Goal: Task Accomplishment & Management: Use online tool/utility

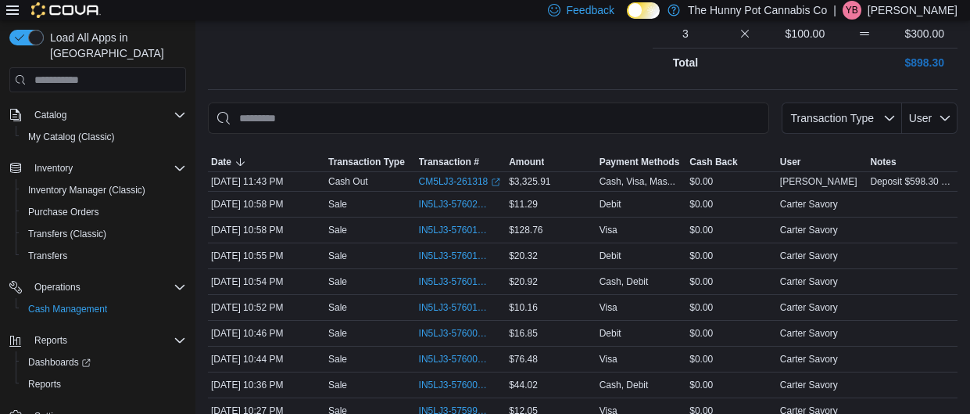
scroll to position [570, 0]
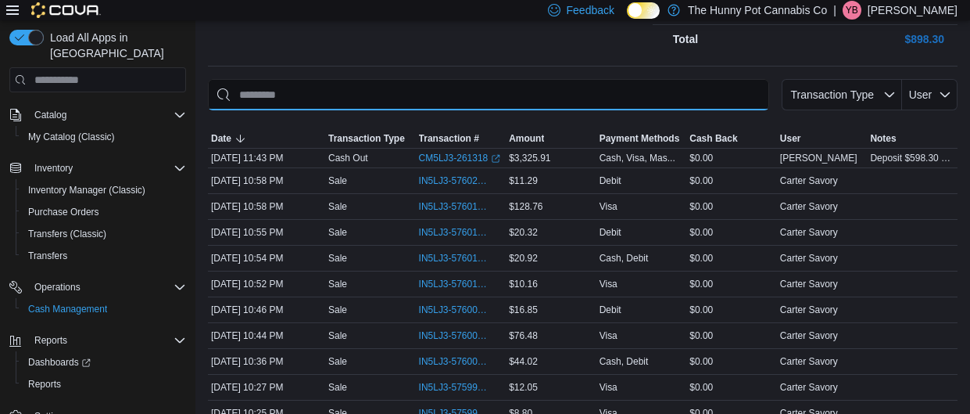
click at [365, 98] on input "This is a search bar. As you type, the results lower in the page will automatic…" at bounding box center [488, 94] width 561 height 31
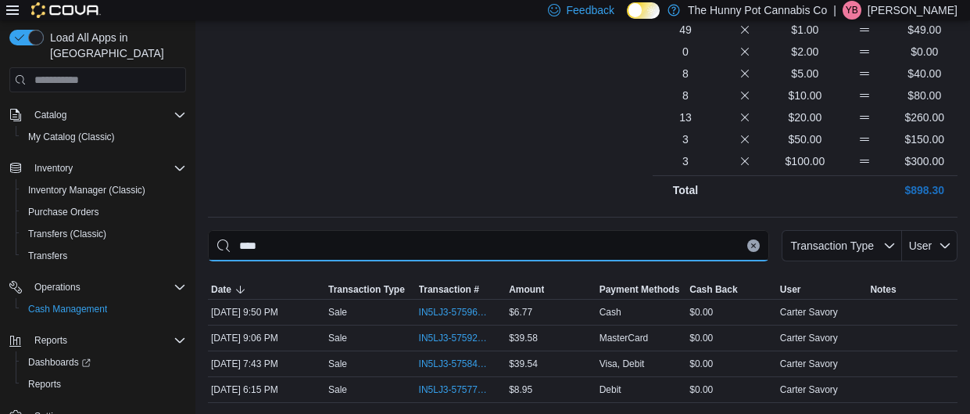
scroll to position [368, 0]
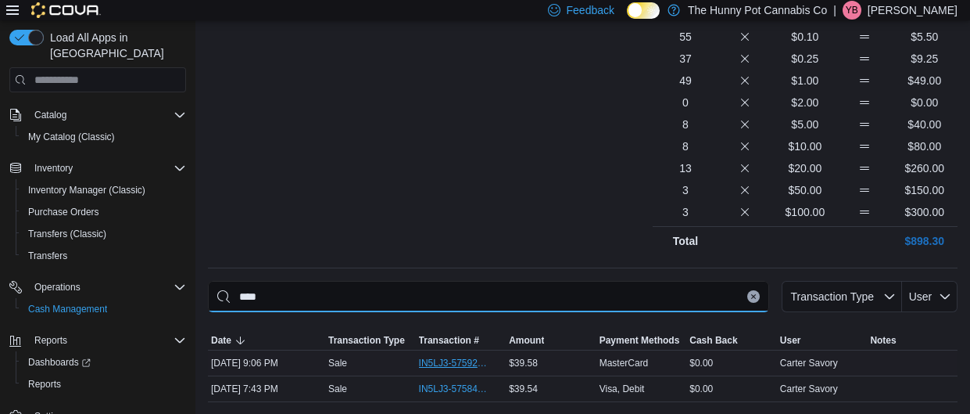
type input "****"
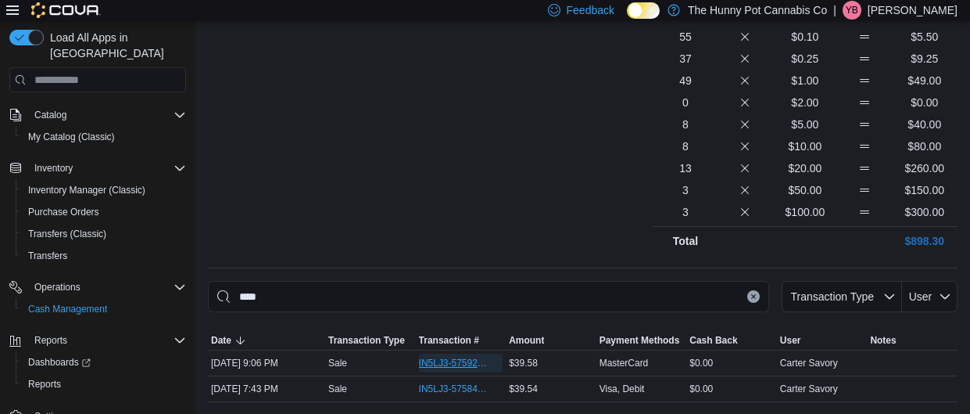
click at [459, 368] on span "IN5LJ3-5759276" at bounding box center [461, 362] width 84 height 19
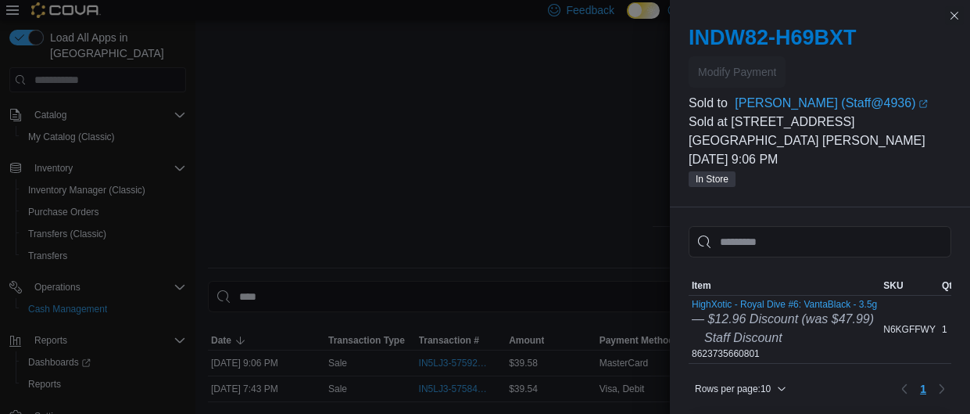
scroll to position [278, 0]
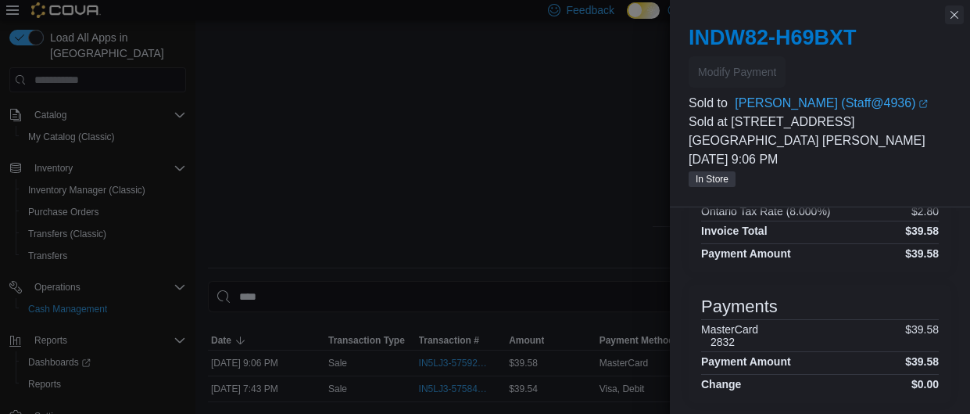
click at [956, 23] on button "Close this dialog" at bounding box center [954, 14] width 19 height 19
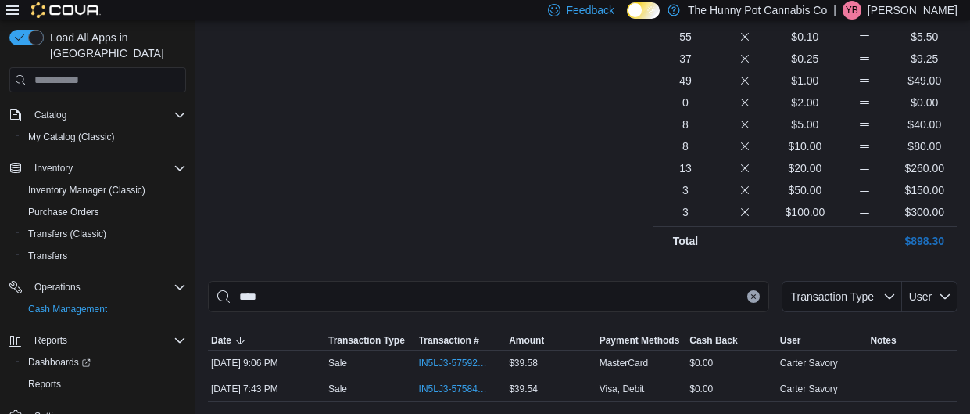
click at [754, 296] on icon "Clear input" at bounding box center [753, 297] width 4 height 4
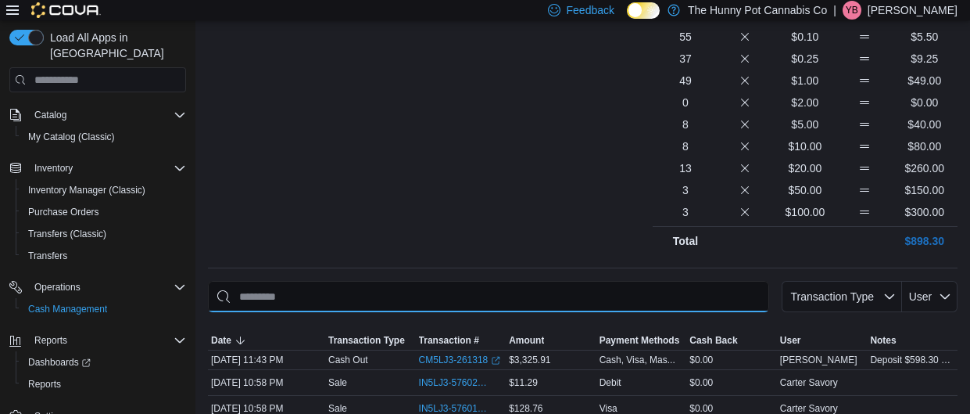
scroll to position [0, 0]
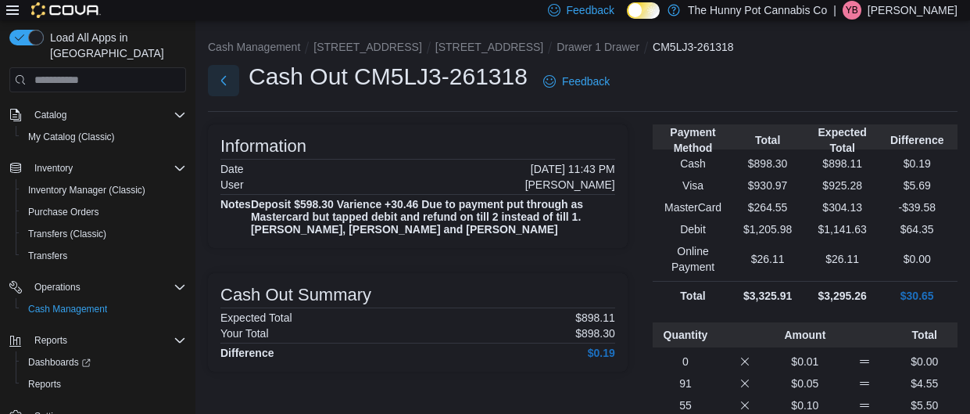
click at [219, 80] on button "Next" at bounding box center [223, 80] width 31 height 31
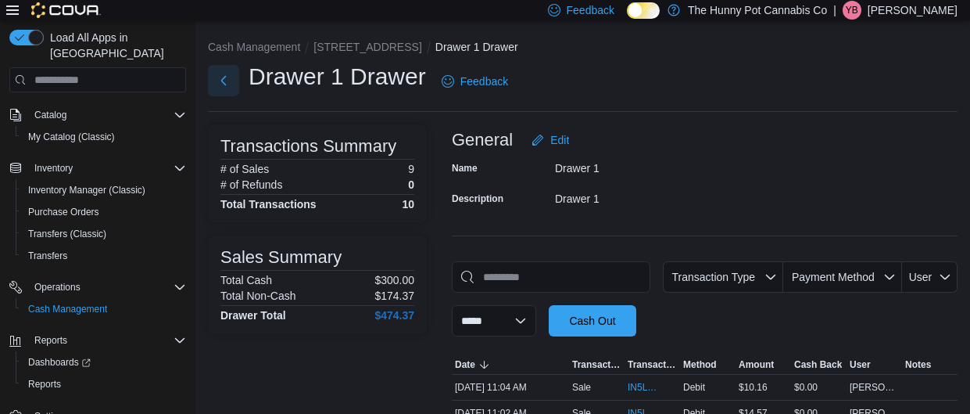
click at [232, 81] on button "Next" at bounding box center [223, 80] width 31 height 31
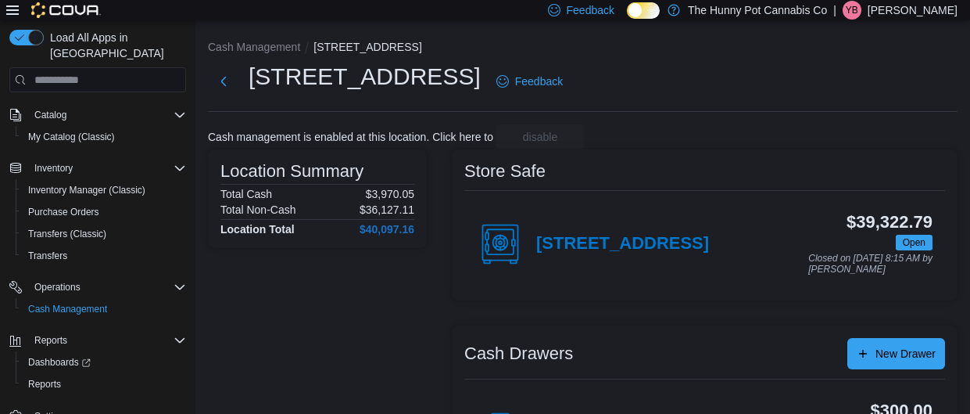
click at [770, 267] on div "$39,322.79 Open Closed on [DATE] 8:15 AM by [PERSON_NAME]" at bounding box center [821, 244] width 224 height 62
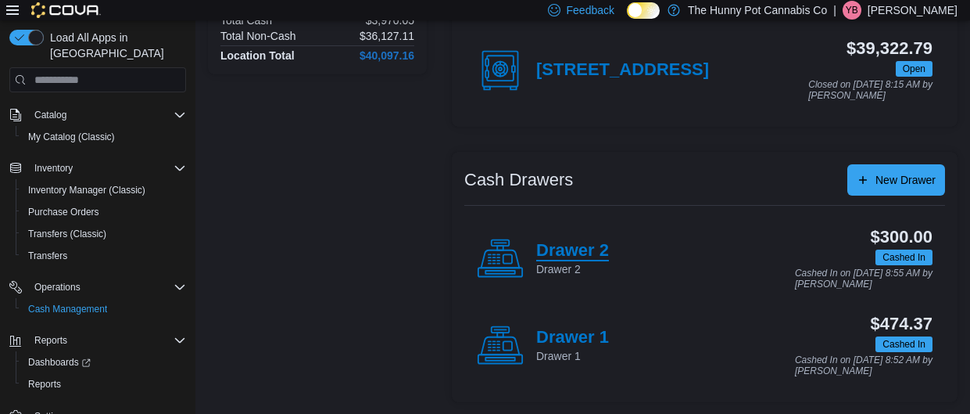
click at [589, 241] on h4 "Drawer 2" at bounding box center [572, 251] width 73 height 20
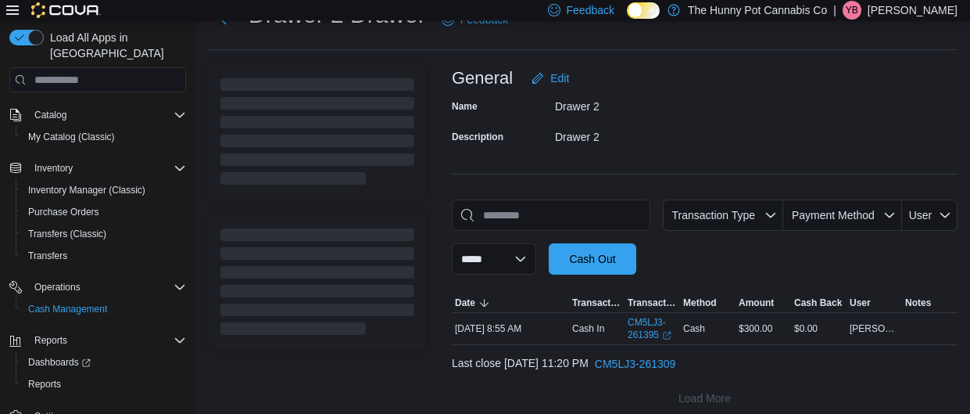
scroll to position [73, 0]
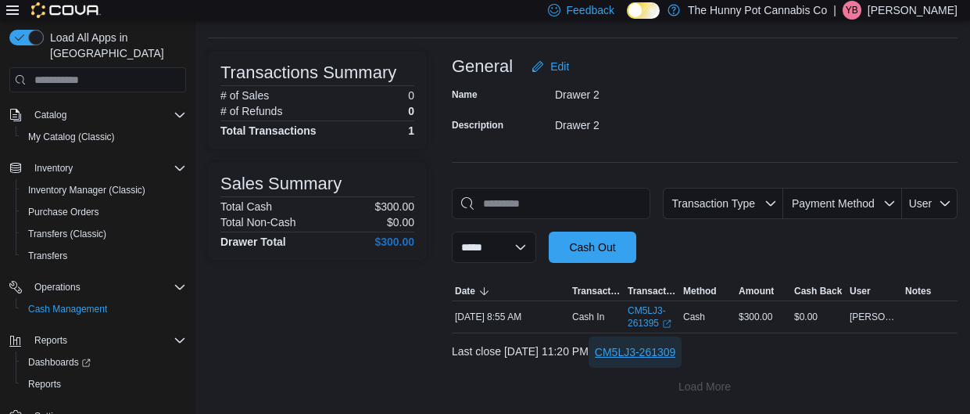
click at [676, 350] on span "CM5LJ3-261309" at bounding box center [635, 352] width 81 height 16
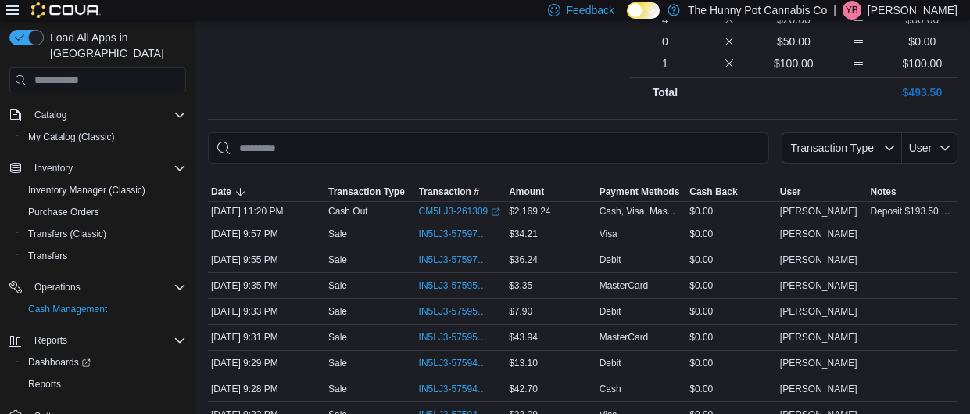
scroll to position [518, 0]
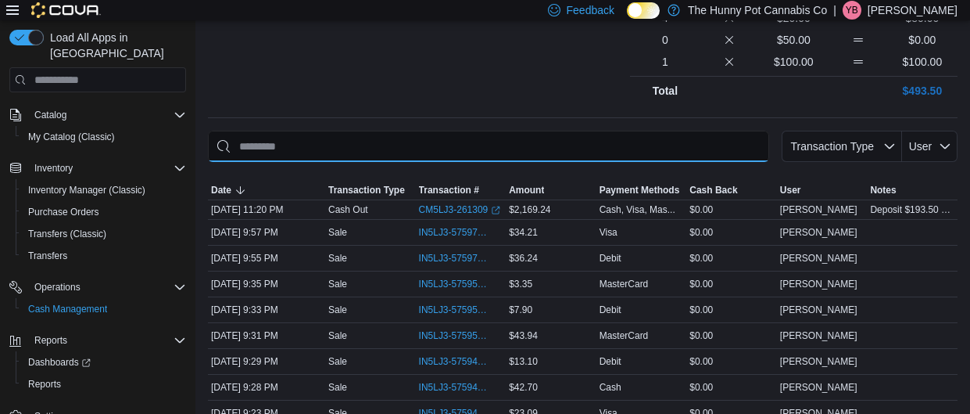
click at [438, 131] on input "This is a search bar. As you type, the results lower in the page will automatic…" at bounding box center [488, 146] width 561 height 31
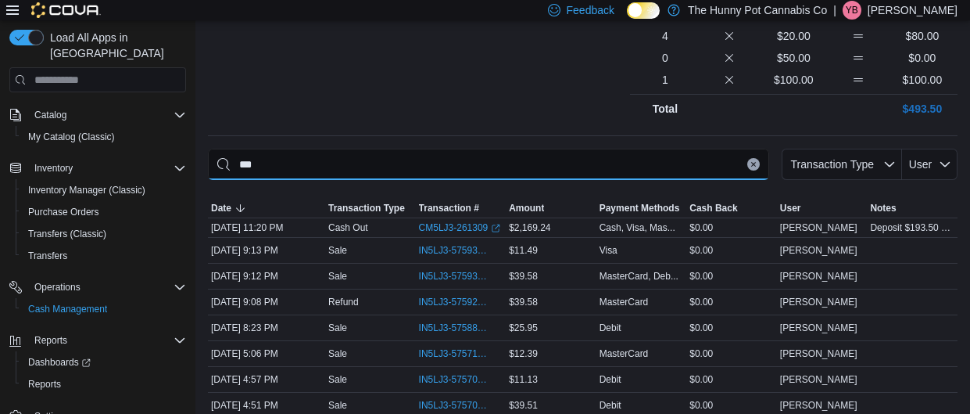
scroll to position [398, 0]
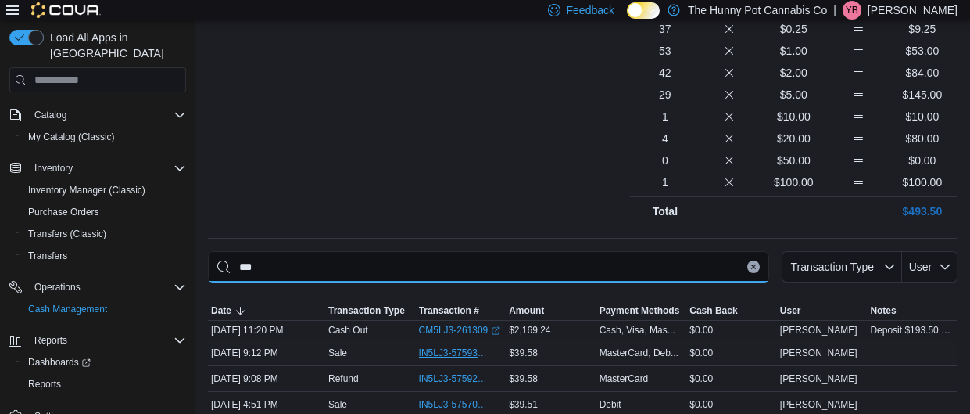
type input "***"
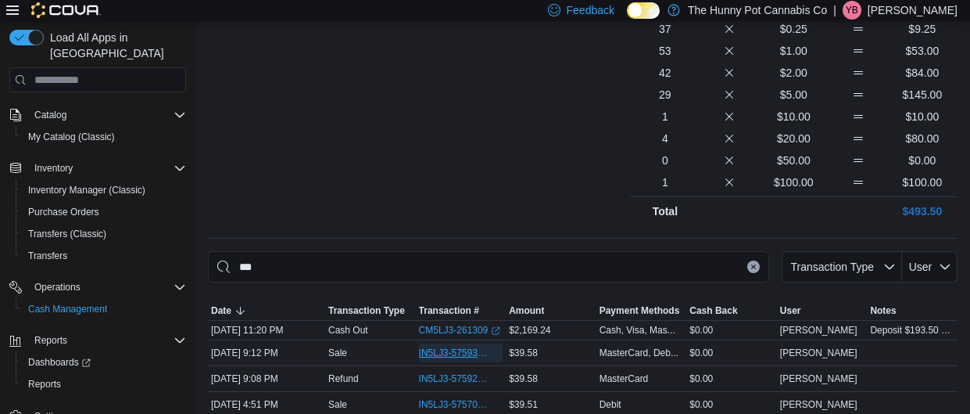
click at [426, 343] on span "IN5LJ3-5759339" at bounding box center [461, 352] width 84 height 19
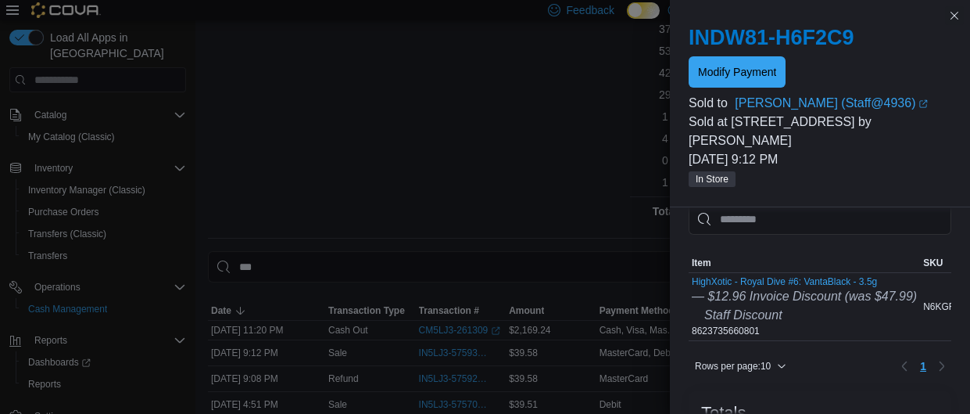
scroll to position [0, 0]
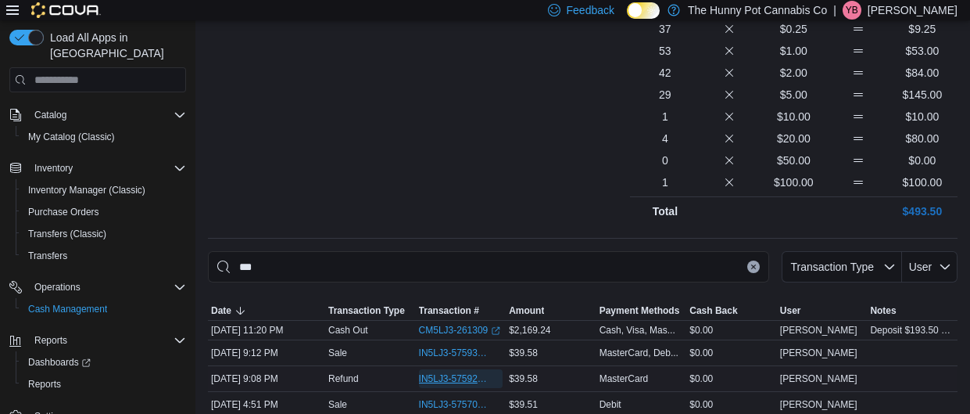
click at [437, 372] on span "IN5LJ3-5759298" at bounding box center [453, 378] width 69 height 13
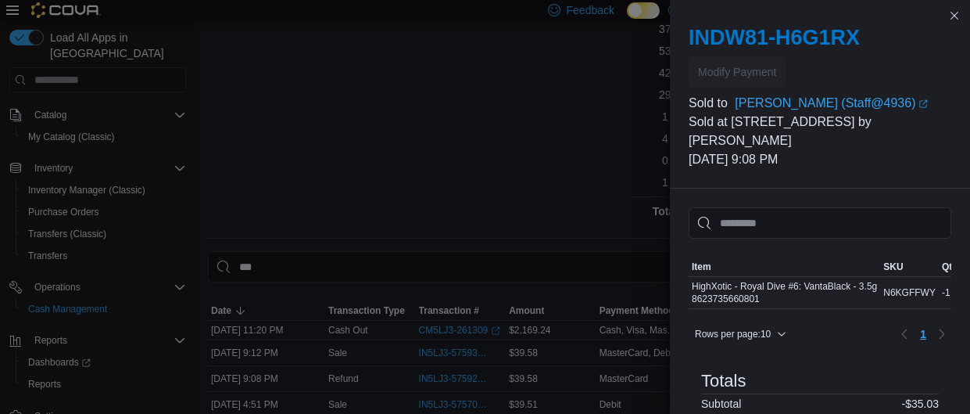
scroll to position [224, 0]
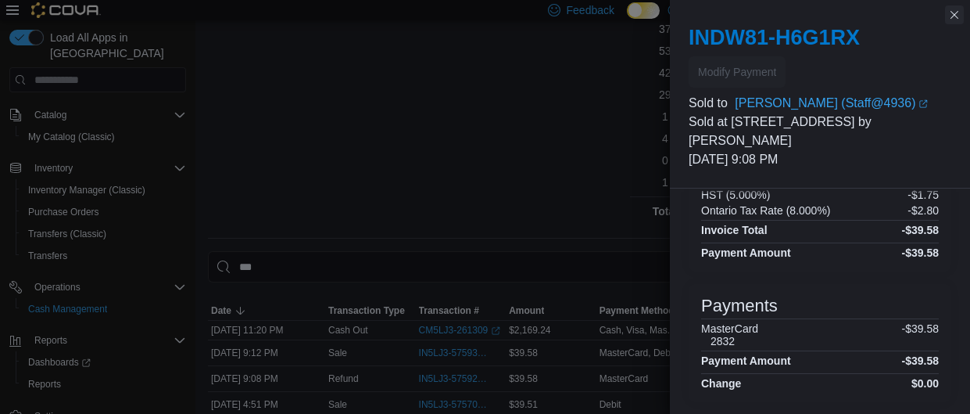
click at [951, 21] on button "Close this dialog" at bounding box center [954, 14] width 19 height 19
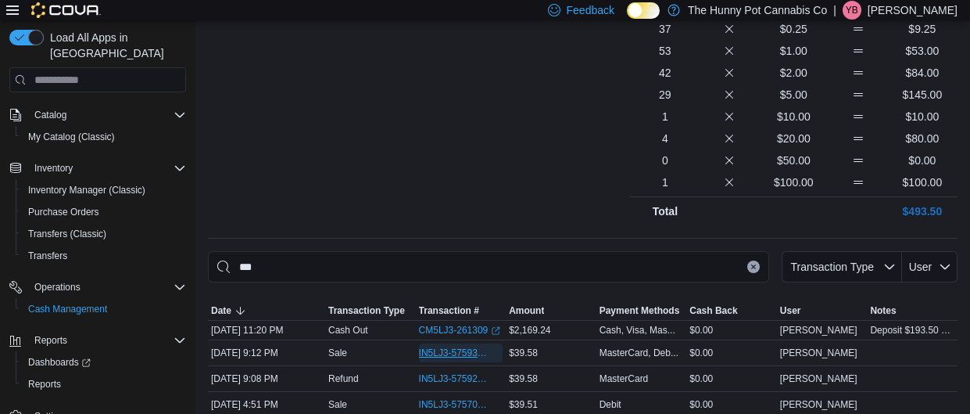
click at [484, 343] on span "IN5LJ3-5759339" at bounding box center [461, 352] width 84 height 19
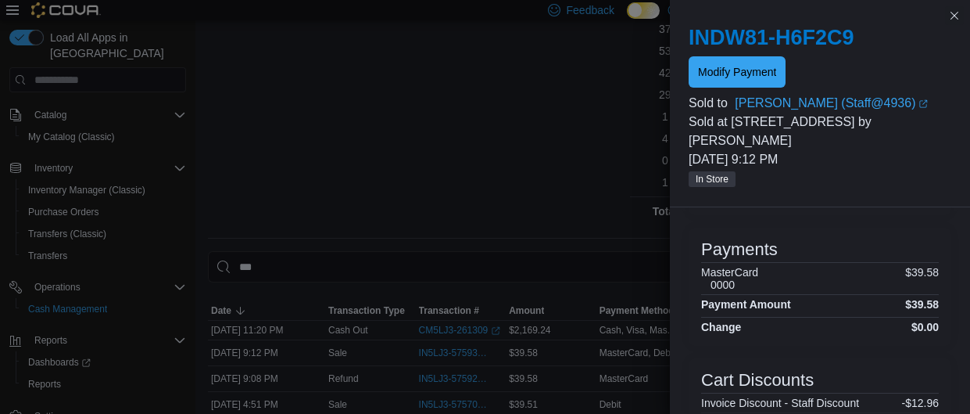
scroll to position [384, 0]
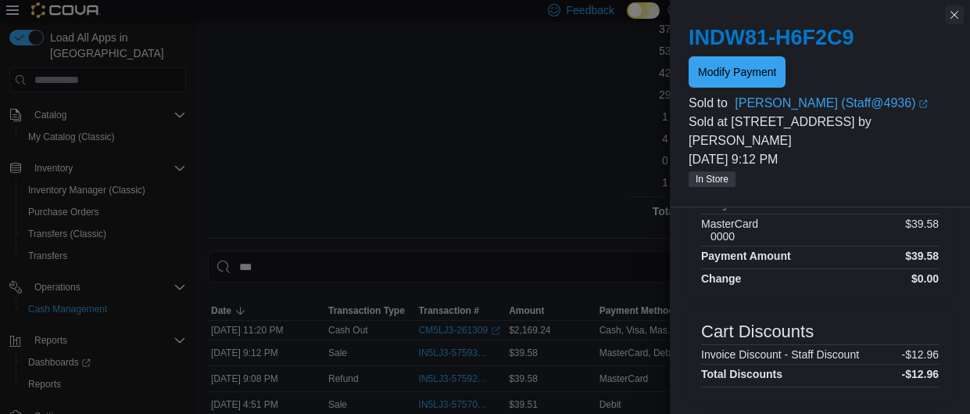
click at [953, 18] on button "Close this dialog" at bounding box center [954, 14] width 19 height 19
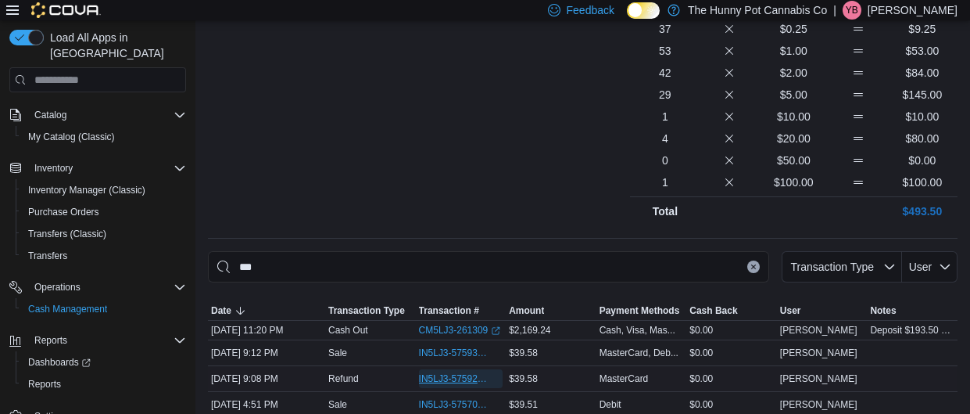
click at [468, 372] on span "IN5LJ3-5759298" at bounding box center [453, 378] width 69 height 13
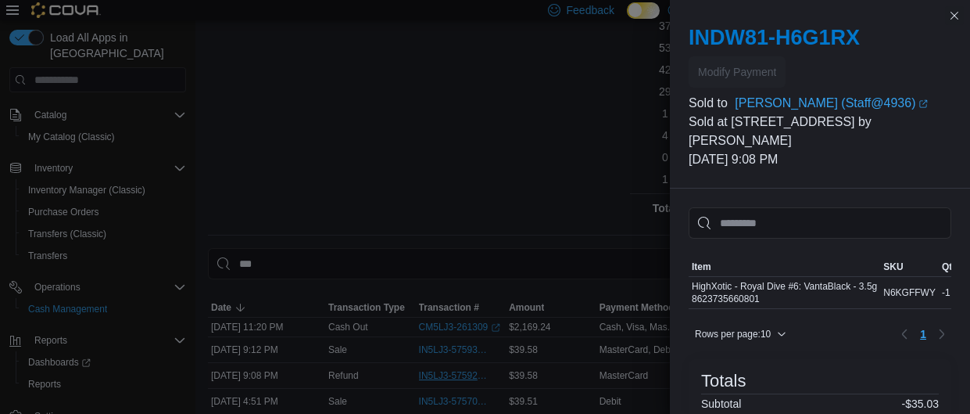
scroll to position [398, 0]
click at [953, 23] on button "Close this dialog" at bounding box center [954, 14] width 19 height 19
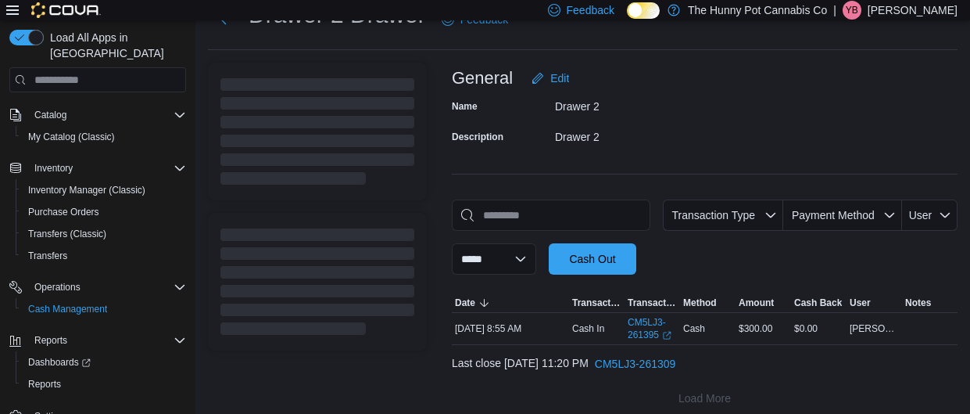
scroll to position [73, 0]
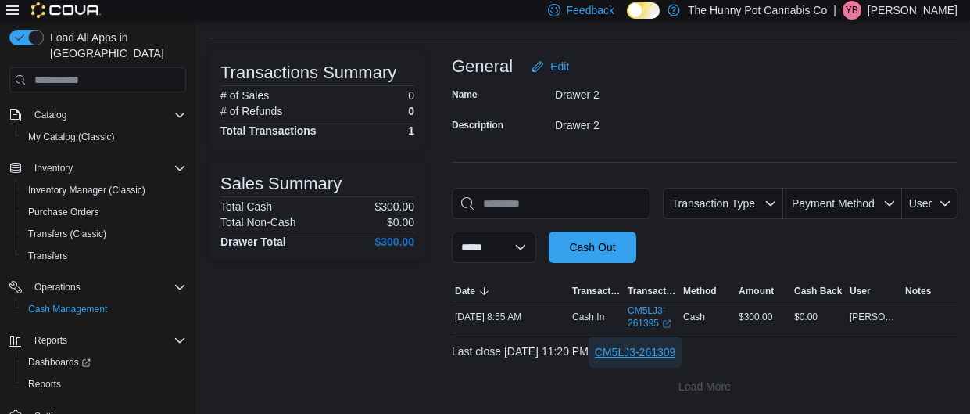
click at [666, 344] on span "CM5LJ3-261309" at bounding box center [635, 352] width 81 height 16
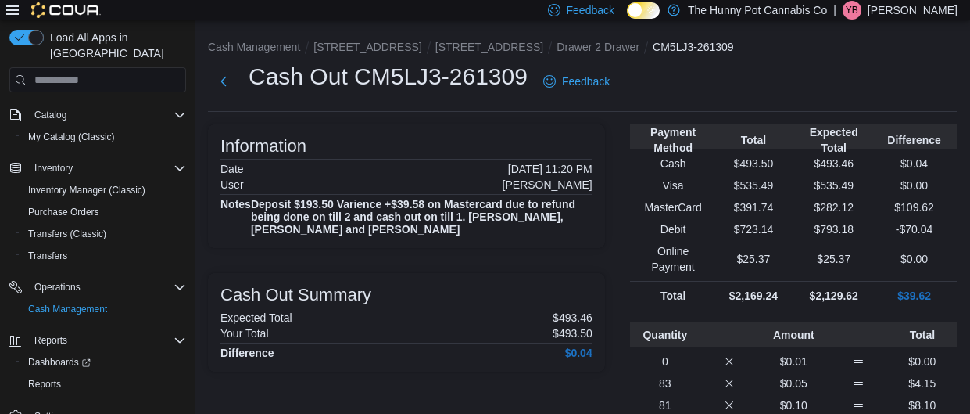
scroll to position [321, 0]
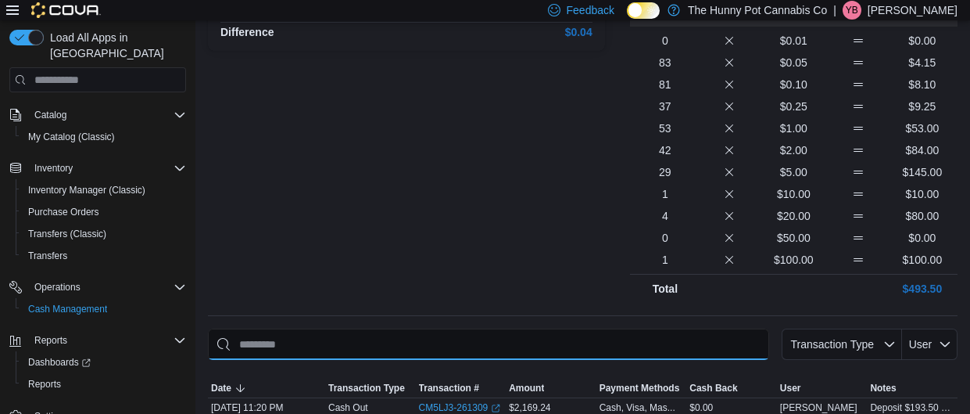
click at [414, 336] on input "This is a search bar. As you type, the results lower in the page will automatic…" at bounding box center [488, 343] width 561 height 31
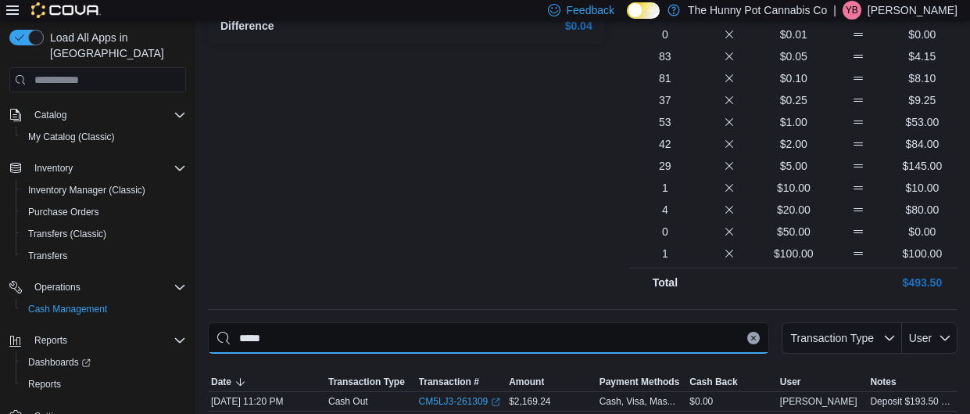
scroll to position [372, 0]
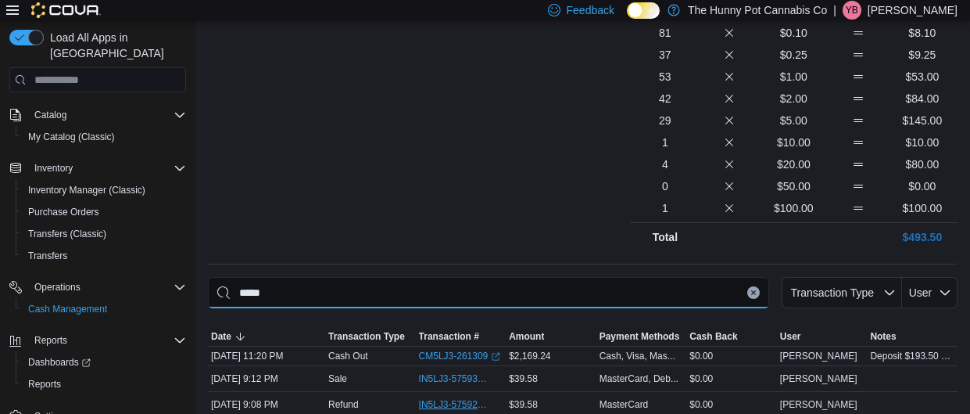
type input "*****"
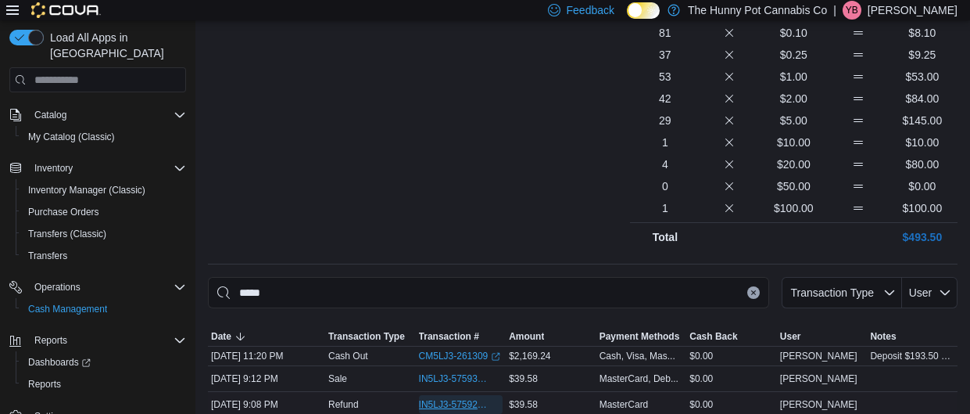
click at [460, 398] on span "IN5LJ3-5759298" at bounding box center [453, 404] width 69 height 13
click at [454, 369] on span "IN5LJ3-5759339" at bounding box center [461, 378] width 84 height 19
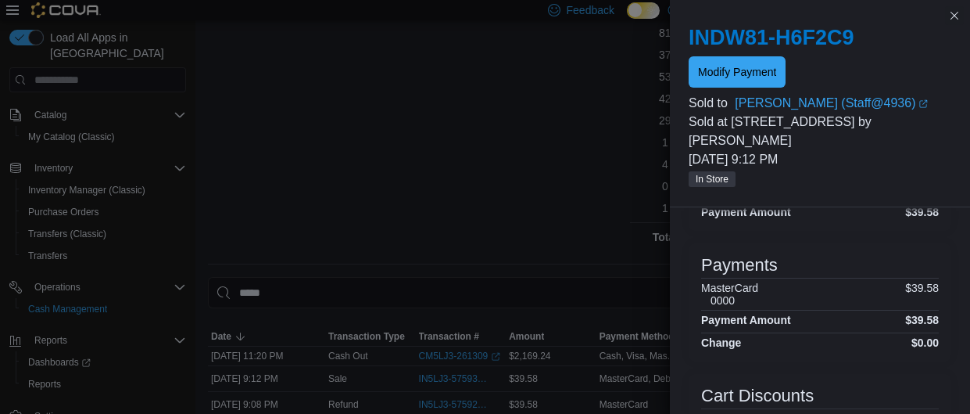
scroll to position [384, 0]
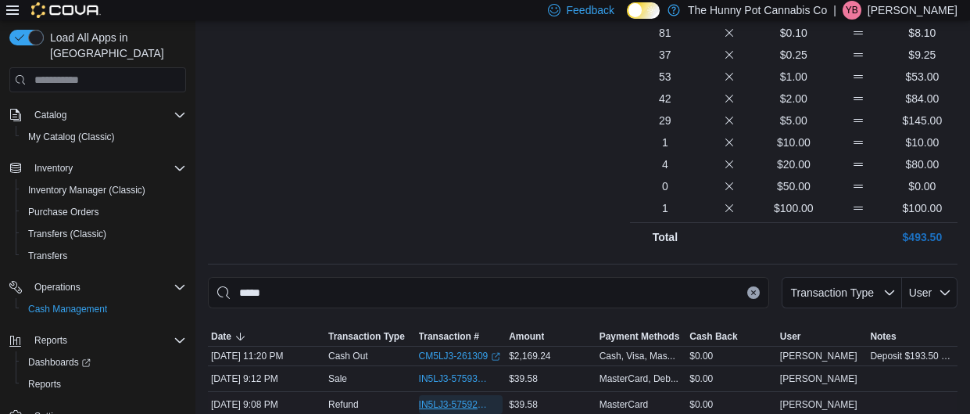
click at [450, 398] on span "IN5LJ3-5759298" at bounding box center [453, 404] width 69 height 13
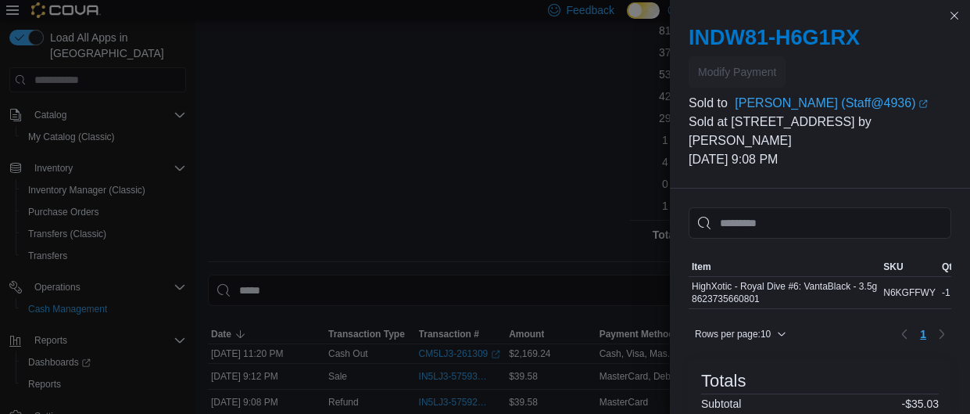
scroll to position [372, 0]
click at [892, 207] on input "This is a search bar. As you type, the results lower in the page will automatic…" at bounding box center [820, 222] width 263 height 31
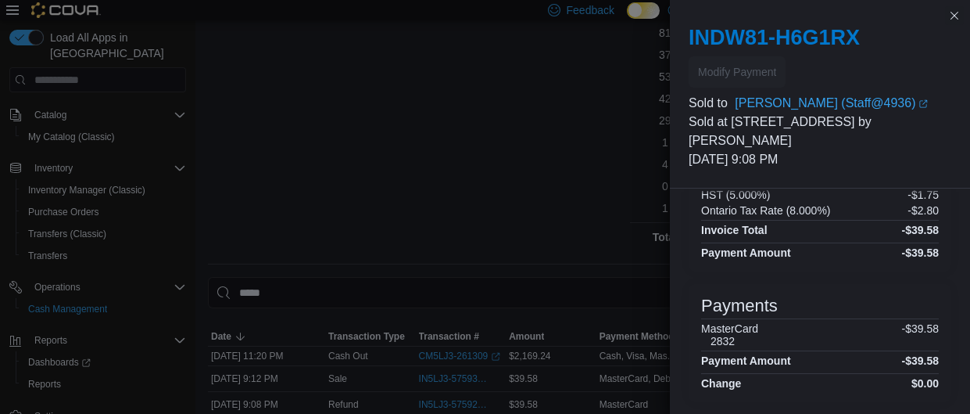
click at [738, 335] on h6 "2832" at bounding box center [735, 341] width 48 height 13
click at [959, 16] on button "Close this dialog" at bounding box center [954, 14] width 19 height 19
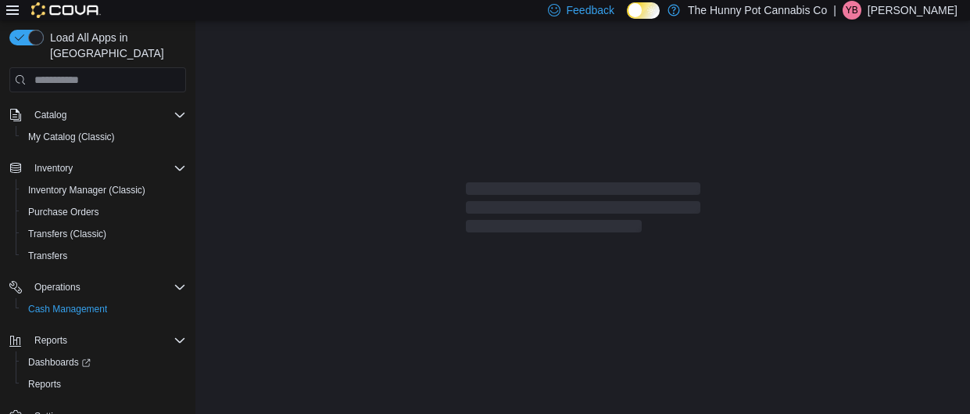
scroll to position [13, 0]
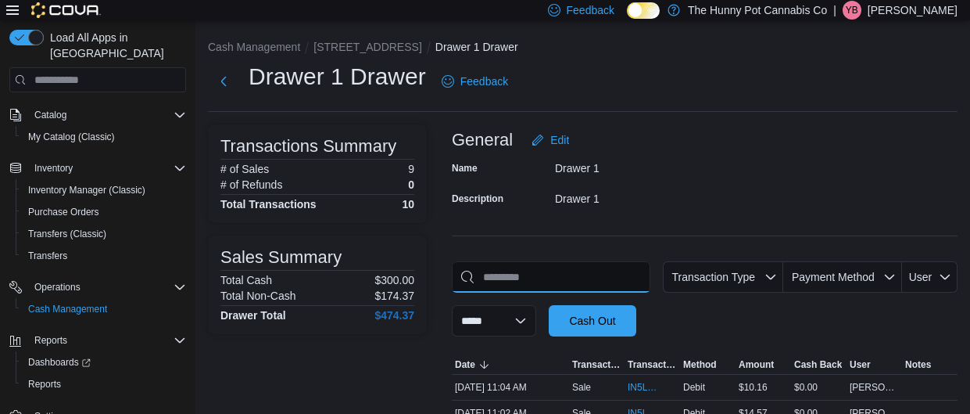
click at [501, 272] on input "This is a search bar. As you type, the results lower in the page will automatic…" at bounding box center [551, 276] width 199 height 31
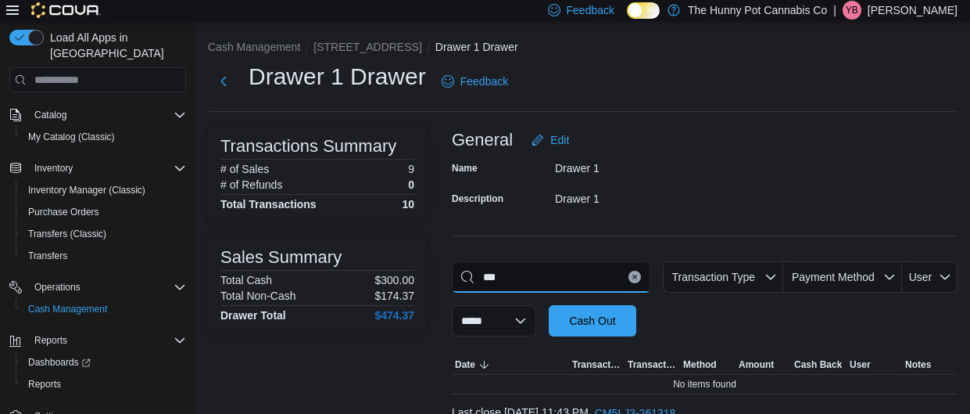
scroll to position [62, 0]
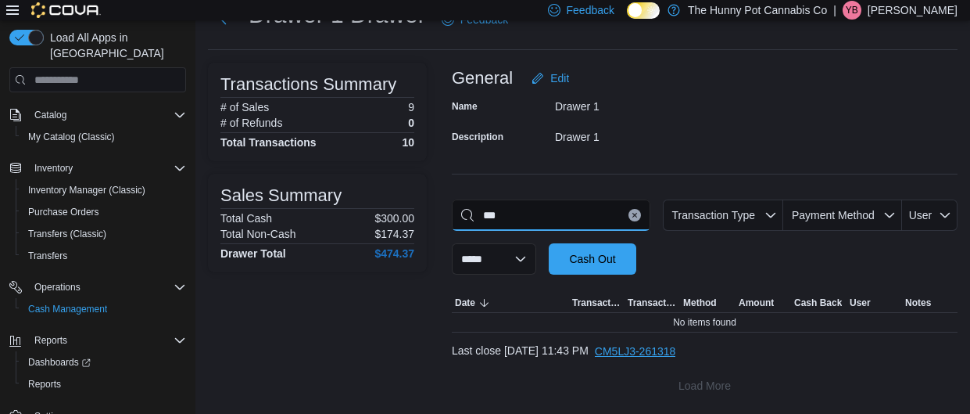
type input "***"
click at [676, 354] on span "CM5LJ3-261318" at bounding box center [635, 351] width 81 height 16
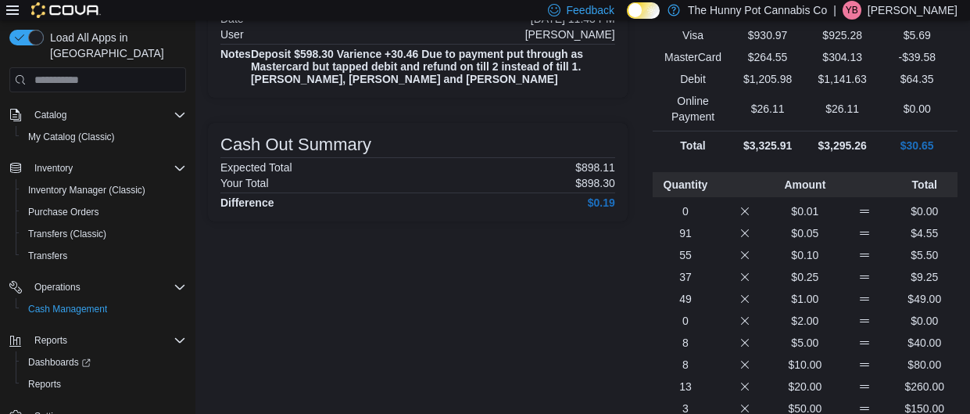
scroll to position [336, 0]
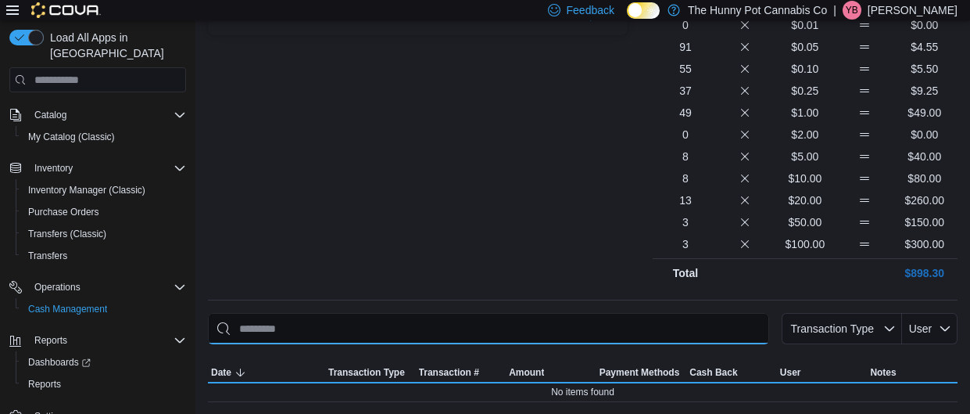
click at [409, 322] on input "This is a search bar. As you type, the results lower in the page will automatic…" at bounding box center [488, 328] width 561 height 31
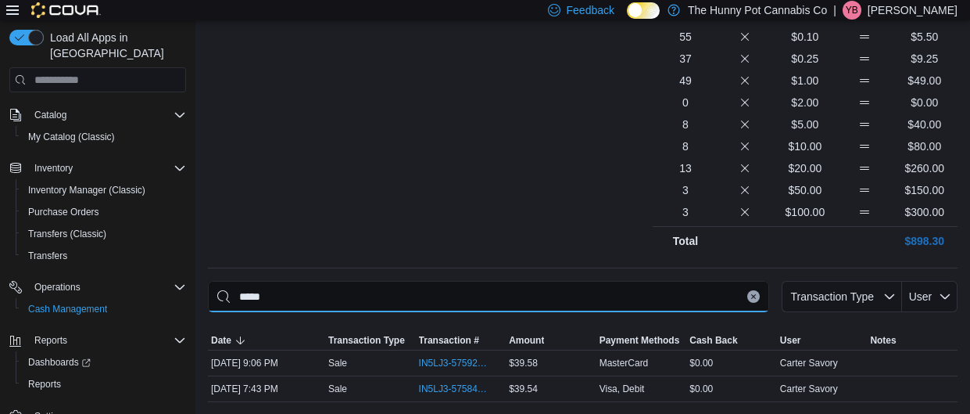
scroll to position [342, 0]
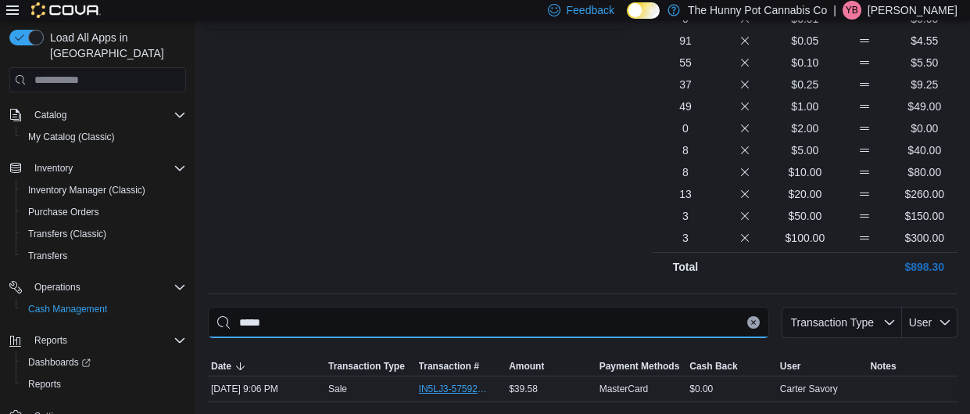
type input "*****"
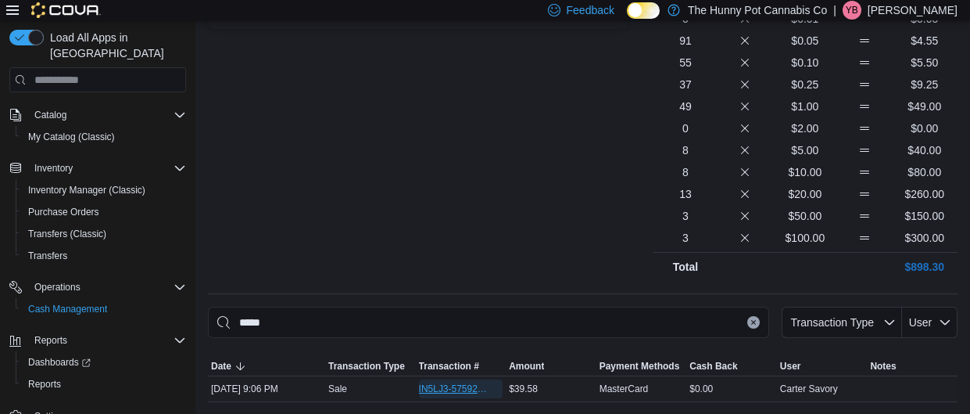
click at [474, 387] on span "IN5LJ3-5759276" at bounding box center [453, 388] width 69 height 13
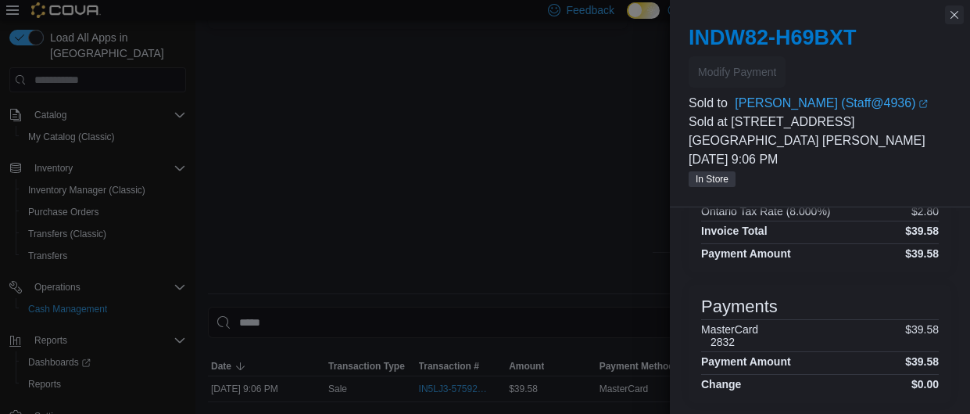
click at [956, 14] on button "Close this dialog" at bounding box center [954, 14] width 19 height 19
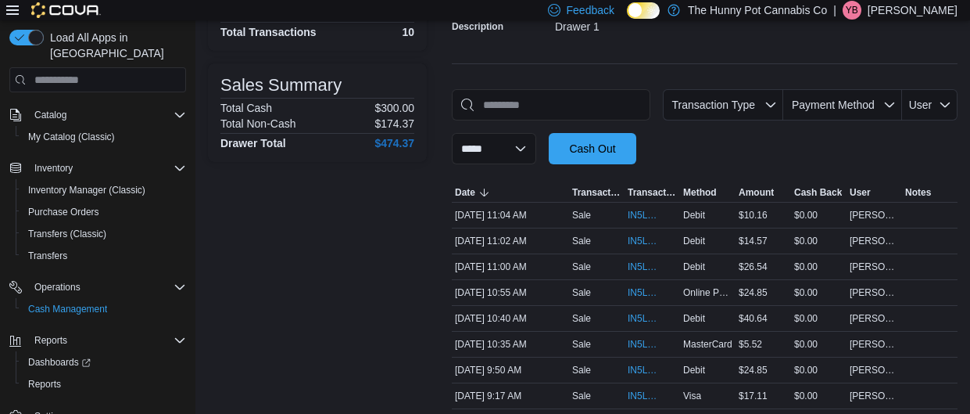
scroll to position [305, 0]
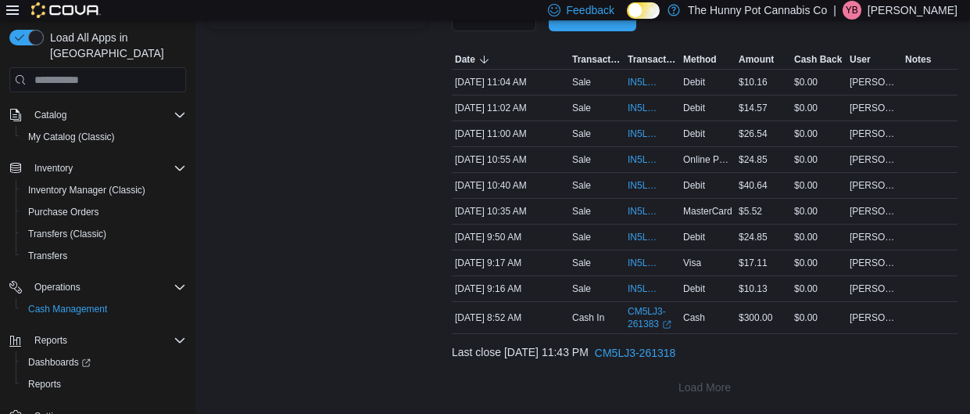
click at [915, 234] on div at bounding box center [930, 237] width 56 height 6
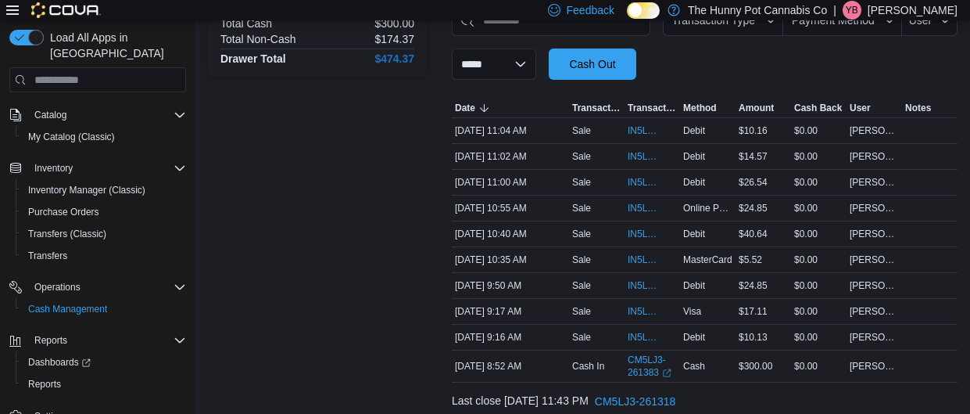
scroll to position [256, 0]
click at [958, 214] on div "**********" at bounding box center [582, 115] width 775 height 700
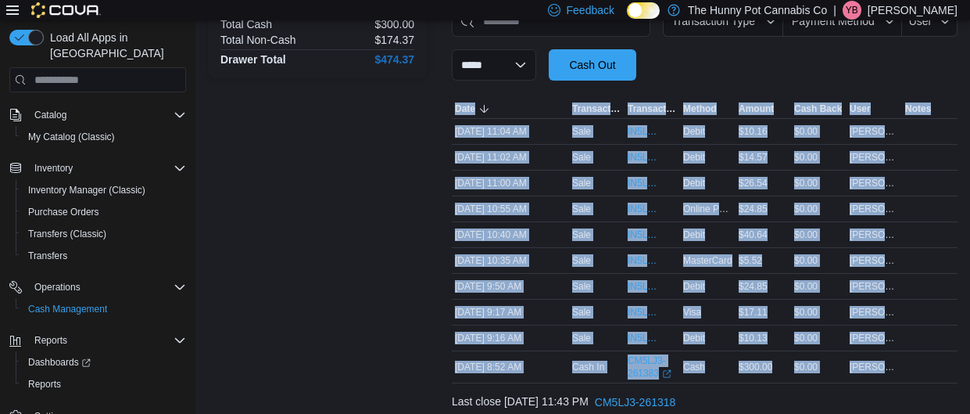
click at [958, 214] on div "**********" at bounding box center [582, 115] width 775 height 700
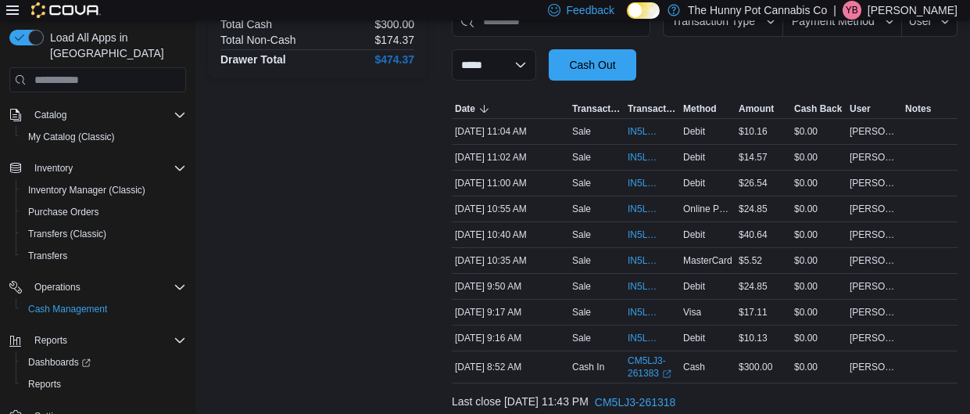
click at [958, 214] on div "**********" at bounding box center [582, 115] width 775 height 700
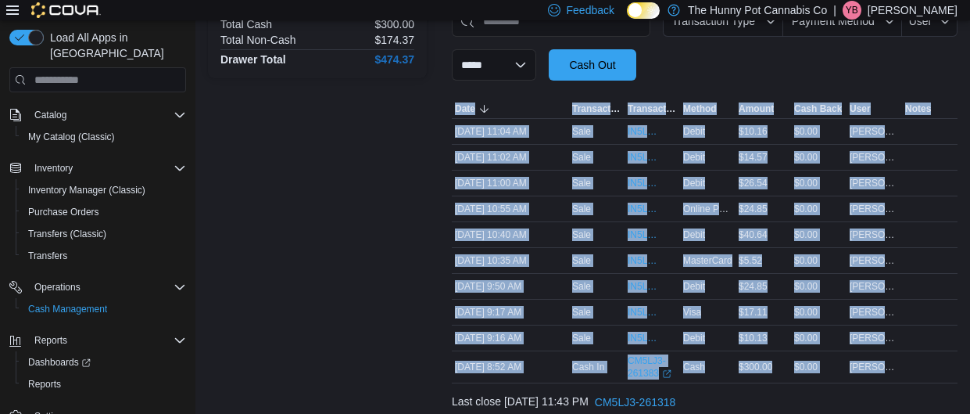
click at [958, 214] on div "**********" at bounding box center [582, 115] width 775 height 700
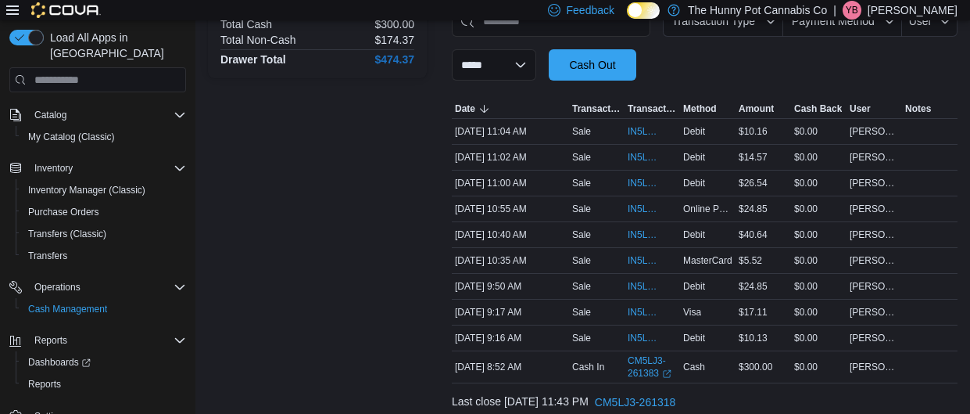
click at [958, 214] on div "**********" at bounding box center [582, 115] width 775 height 700
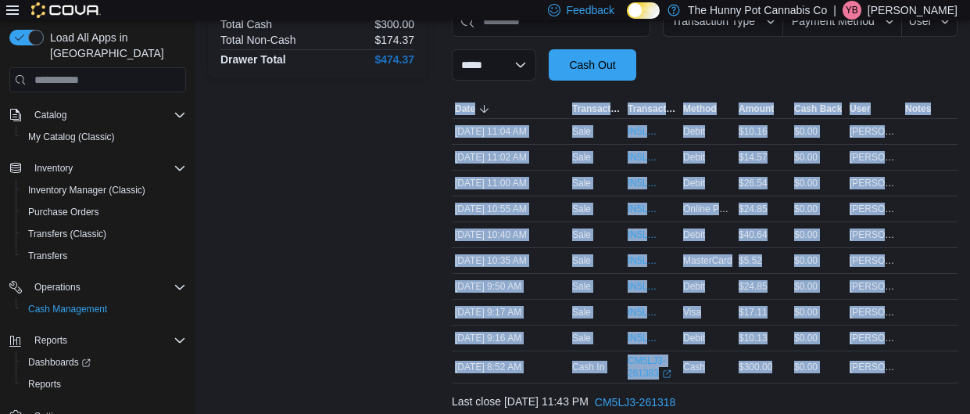
click at [958, 214] on div "**********" at bounding box center [582, 115] width 775 height 700
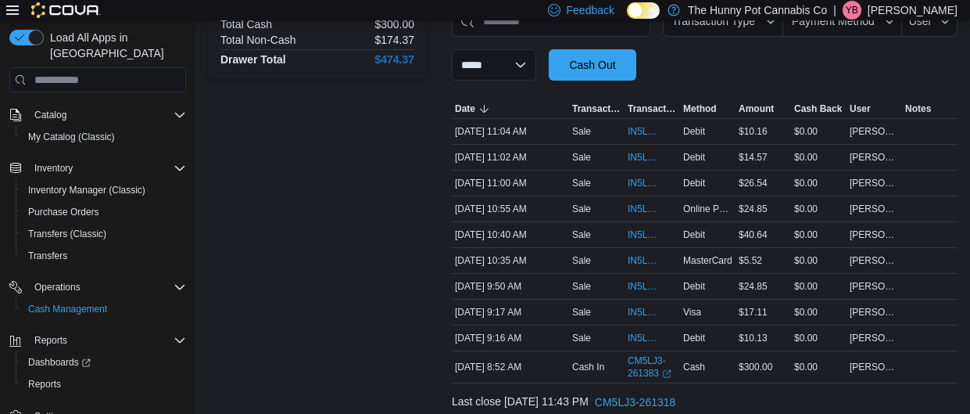
click at [958, 214] on div "**********" at bounding box center [582, 115] width 775 height 700
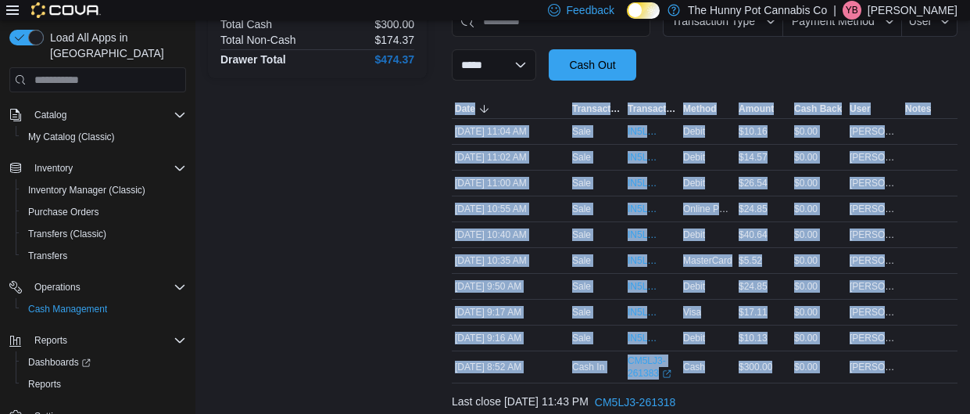
click at [958, 214] on div "**********" at bounding box center [582, 115] width 775 height 700
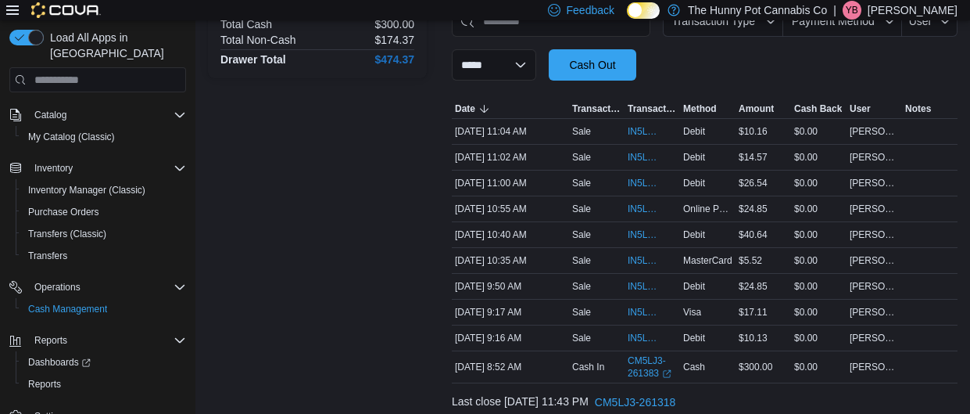
click at [958, 214] on div "**********" at bounding box center [582, 115] width 775 height 700
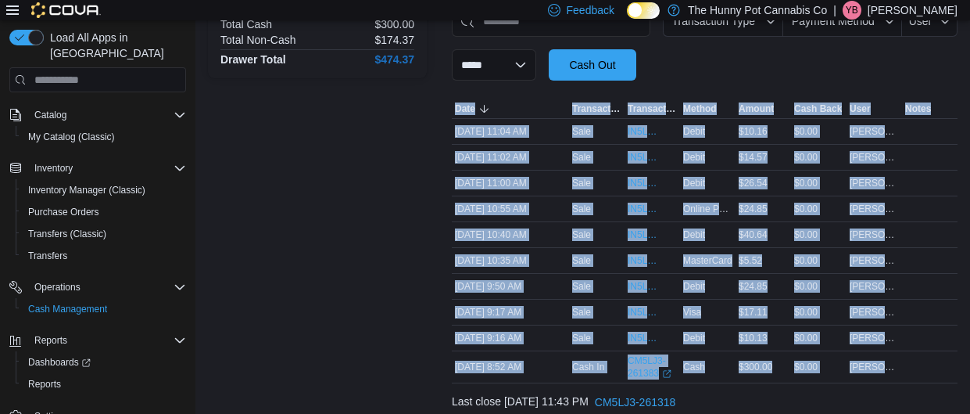
click at [958, 214] on div "**********" at bounding box center [582, 115] width 775 height 700
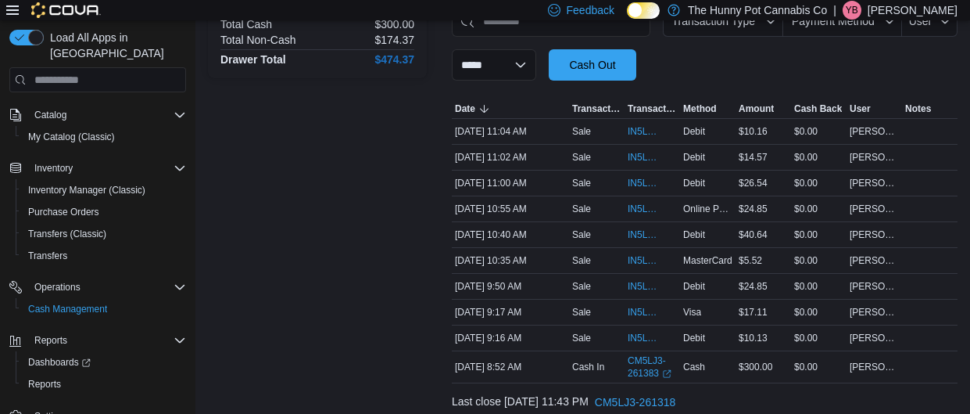
click at [958, 214] on div "**********" at bounding box center [582, 115] width 775 height 700
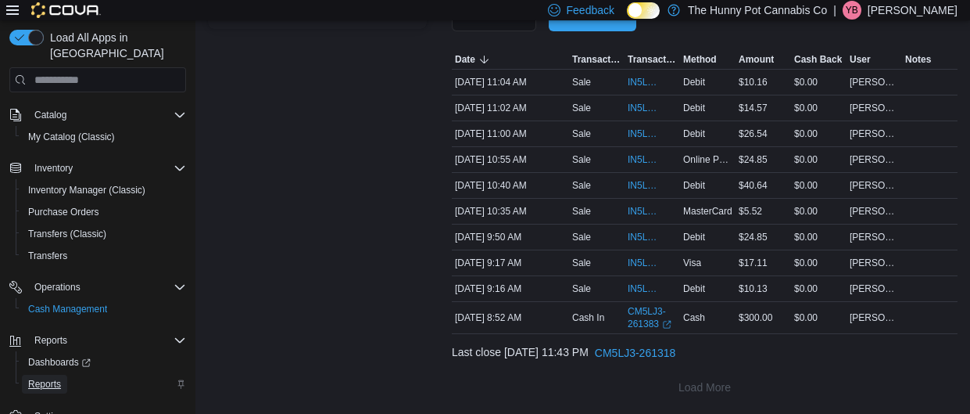
click at [54, 378] on span "Reports" at bounding box center [44, 384] width 33 height 13
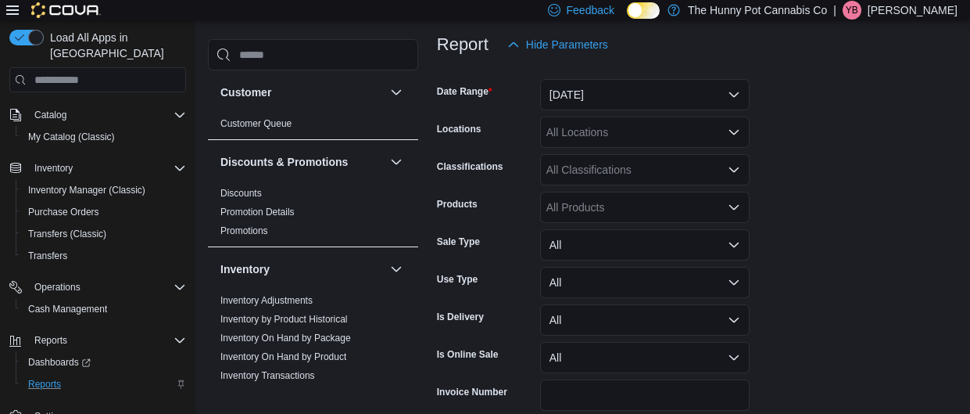
scroll to position [201, 0]
click at [618, 84] on button "[DATE]" at bounding box center [645, 93] width 210 height 31
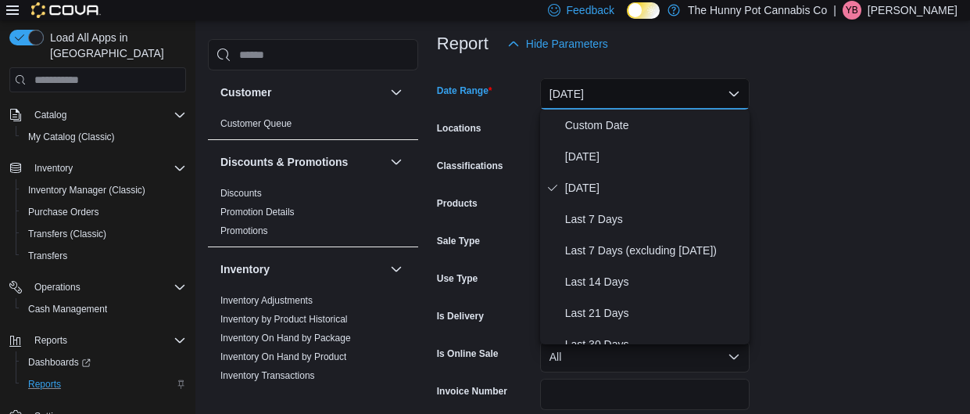
click at [854, 84] on form "Date Range [DATE] Locations All Locations Classifications All Classifications P…" at bounding box center [697, 256] width 521 height 394
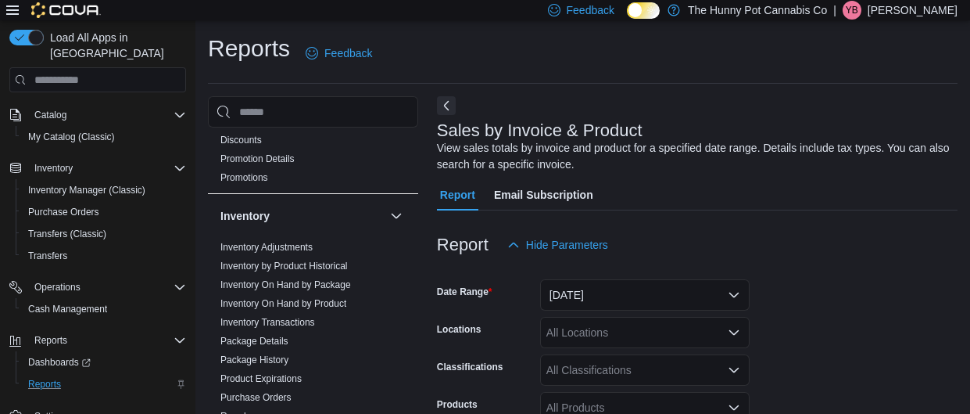
scroll to position [113, 0]
click at [300, 301] on link "Inventory On Hand by Product" at bounding box center [283, 301] width 126 height 11
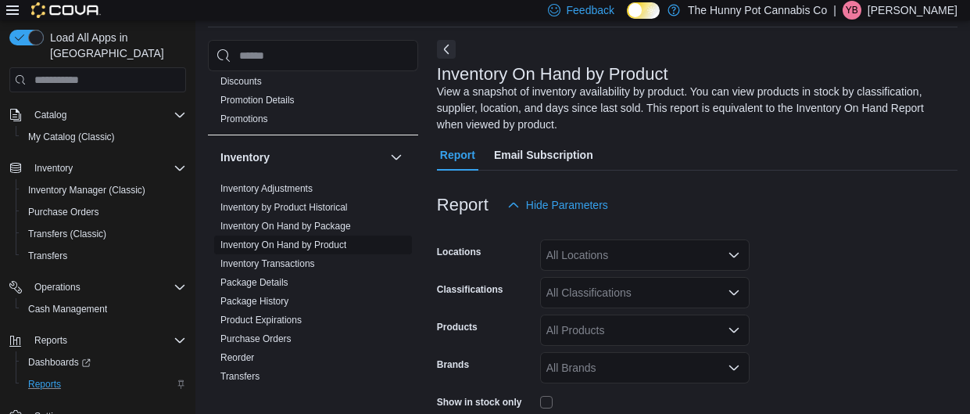
scroll to position [69, 0]
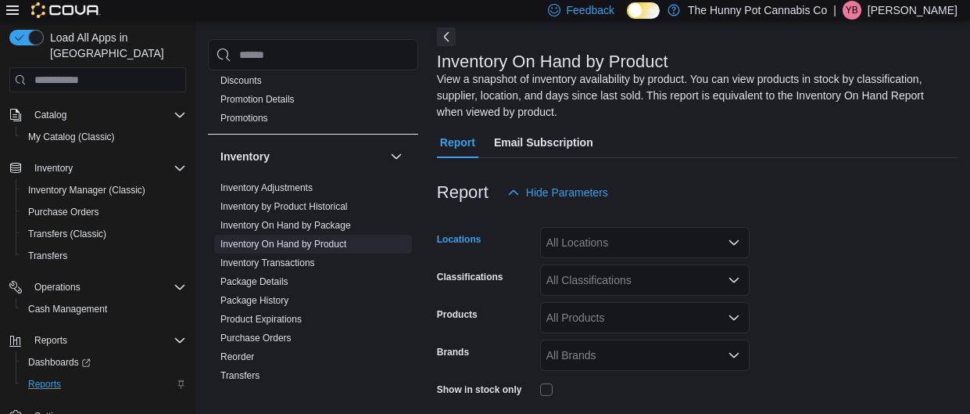
click at [577, 255] on div "All Locations" at bounding box center [645, 242] width 210 height 31
type input "***"
click at [652, 210] on div "[STREET_ADDRESS]" at bounding box center [645, 214] width 191 height 16
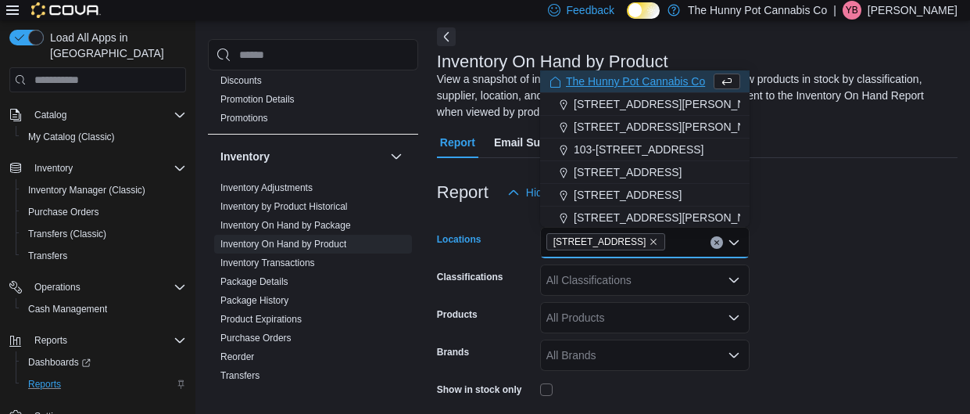
click at [915, 254] on form "Locations [STREET_ADDRESS] Selected. [STREET_ADDRESS] Press Backspace to delete…" at bounding box center [697, 372] width 521 height 328
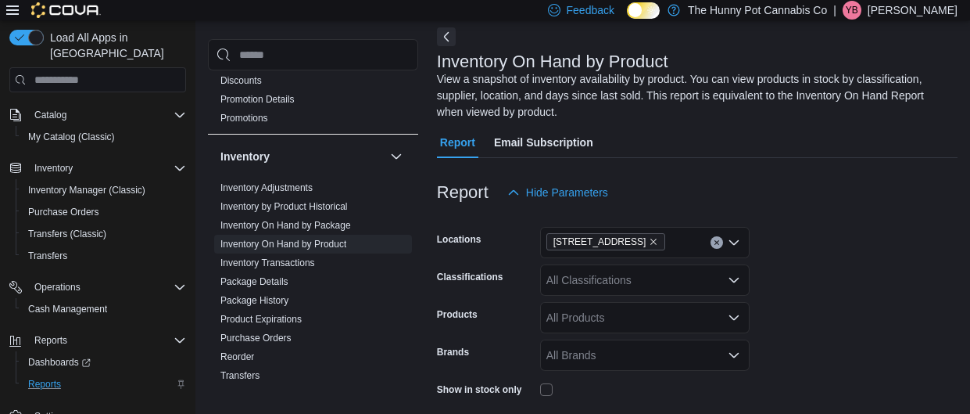
click at [690, 288] on div "All Classifications" at bounding box center [645, 279] width 210 height 31
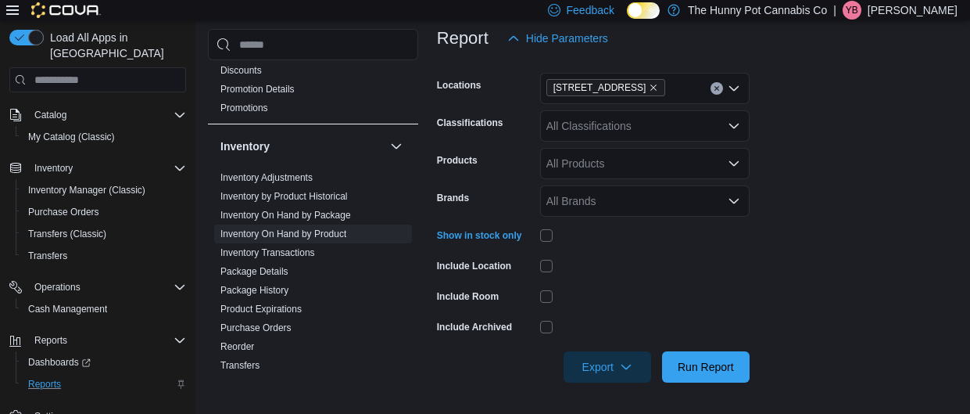
click at [690, 135] on div "All Classifications" at bounding box center [645, 125] width 210 height 31
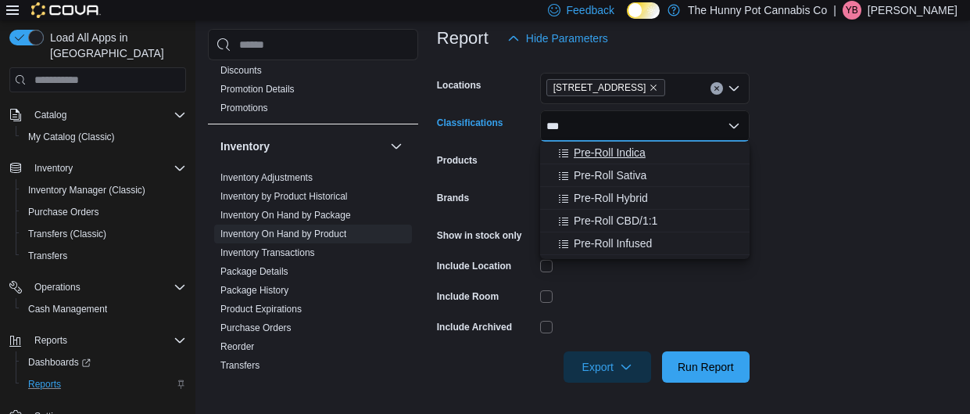
type input "***"
click at [661, 156] on div "Pre-Roll Indica" at bounding box center [645, 153] width 191 height 16
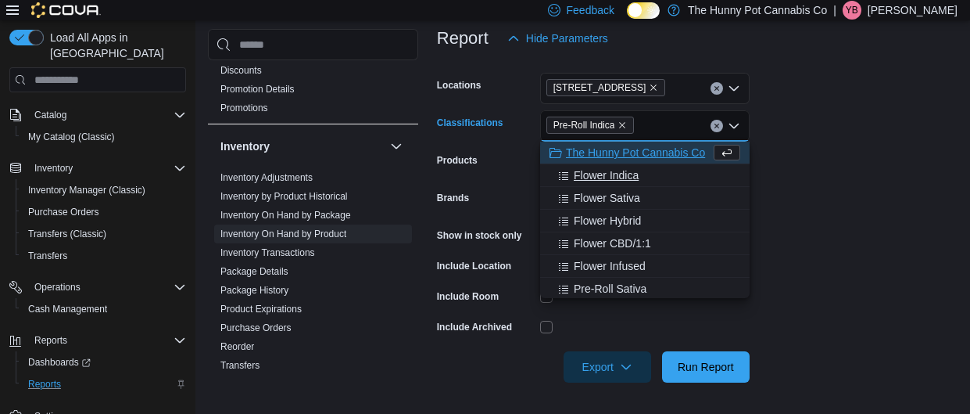
click at [658, 171] on div "Flower Indica" at bounding box center [645, 175] width 191 height 16
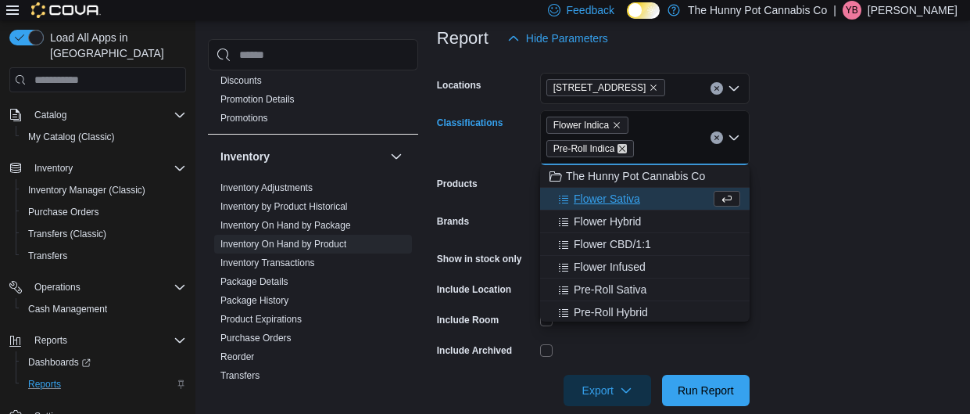
click at [626, 150] on icon "Remove Pre-Roll Indica from selection in this group" at bounding box center [622, 148] width 9 height 9
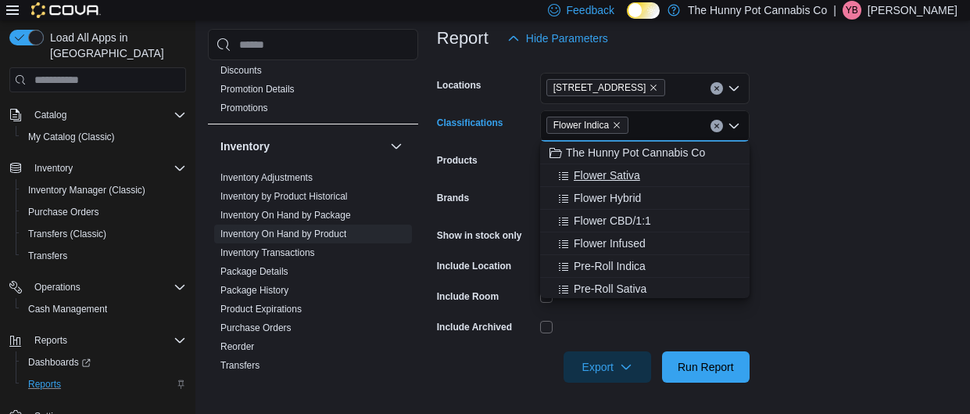
click at [624, 178] on span "Flower Sativa" at bounding box center [607, 175] width 66 height 16
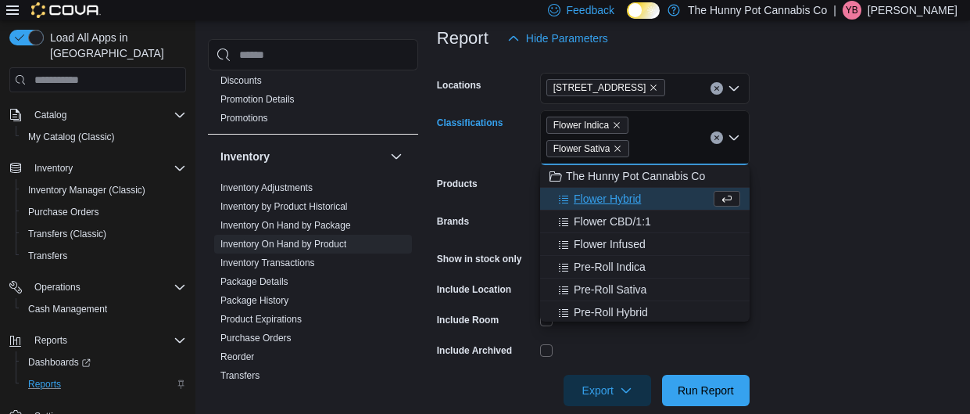
click at [618, 155] on span "Flower Sativa" at bounding box center [589, 149] width 70 height 16
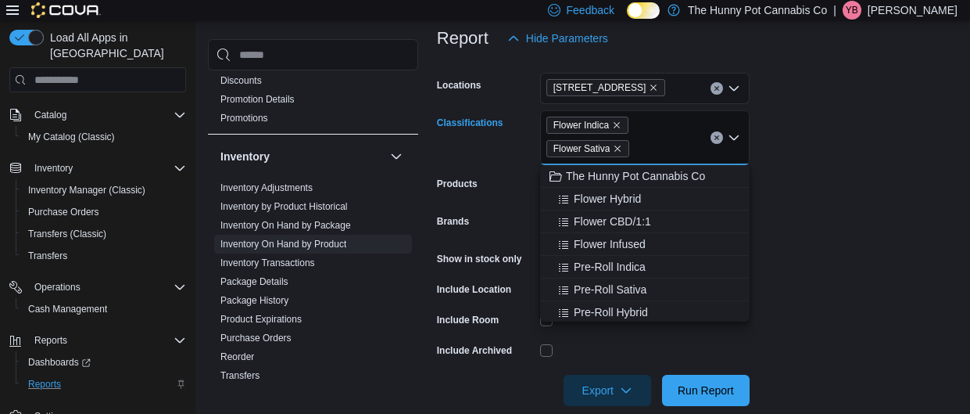
click at [620, 134] on div "Flower Indica Flower Sativa" at bounding box center [645, 137] width 210 height 55
click at [619, 127] on icon "Remove Flower Indica from selection in this group" at bounding box center [617, 126] width 6 height 6
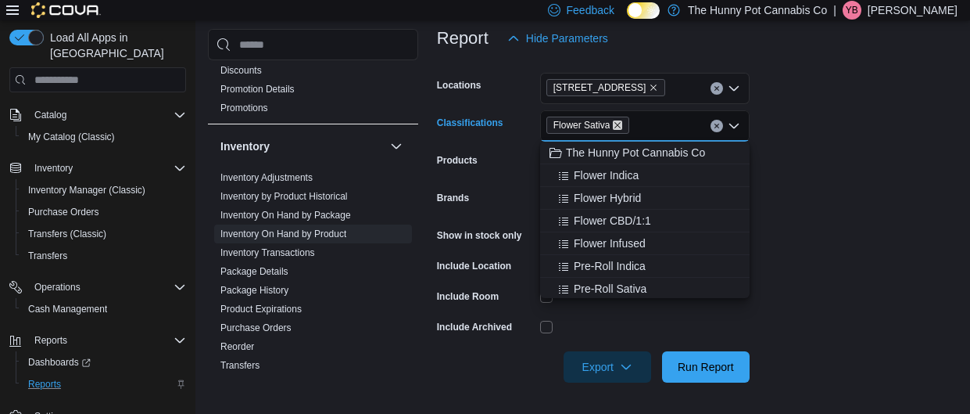
click at [619, 127] on icon "Remove Flower Sativa from selection in this group" at bounding box center [617, 124] width 9 height 9
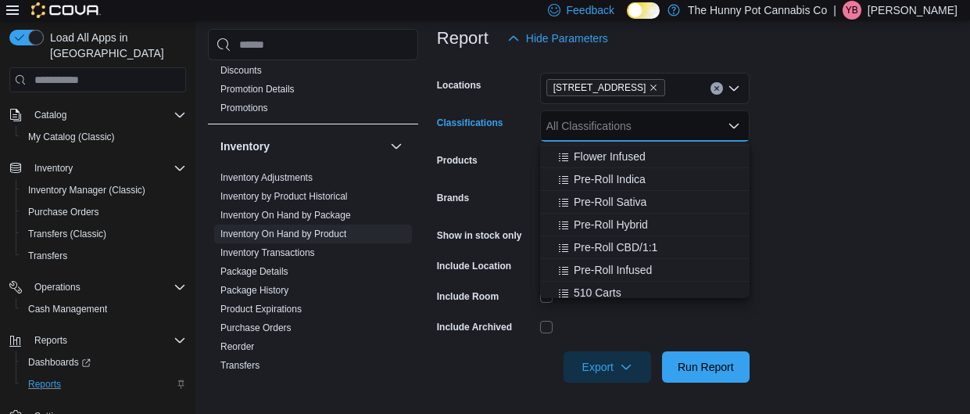
scroll to position [115, 0]
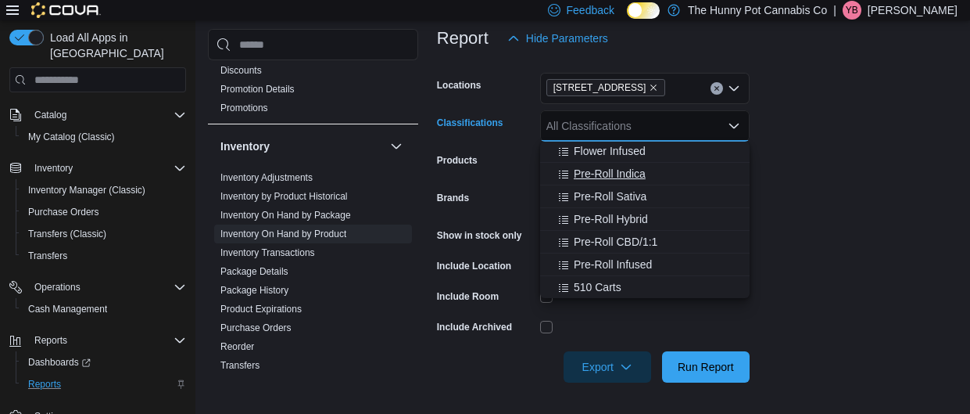
click at [623, 181] on button "Pre-Roll Indica" at bounding box center [645, 174] width 210 height 23
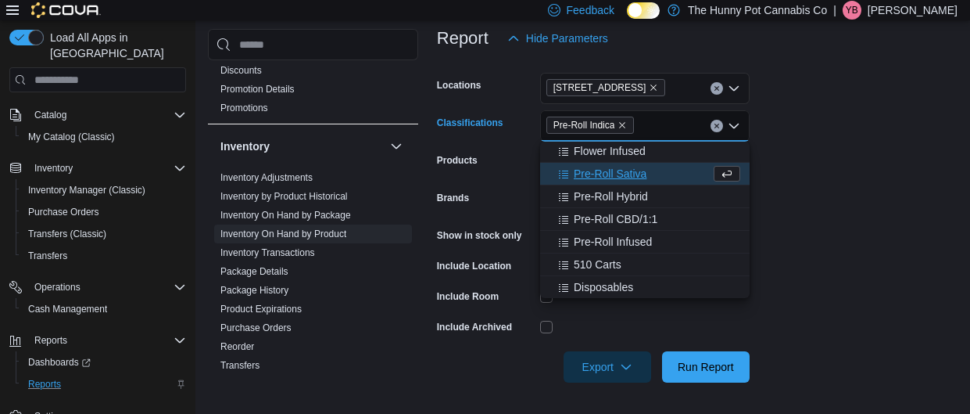
click at [623, 182] on button "Pre-Roll Sativa" at bounding box center [645, 174] width 210 height 23
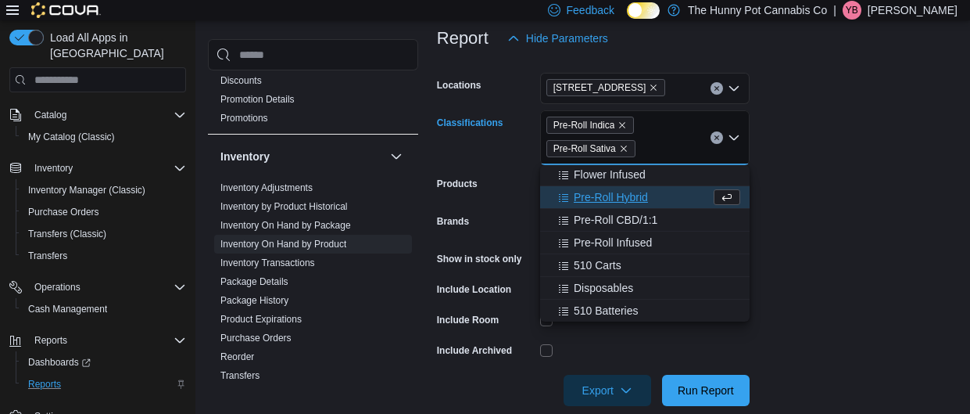
click at [621, 199] on span "Pre-Roll Hybrid" at bounding box center [611, 197] width 74 height 16
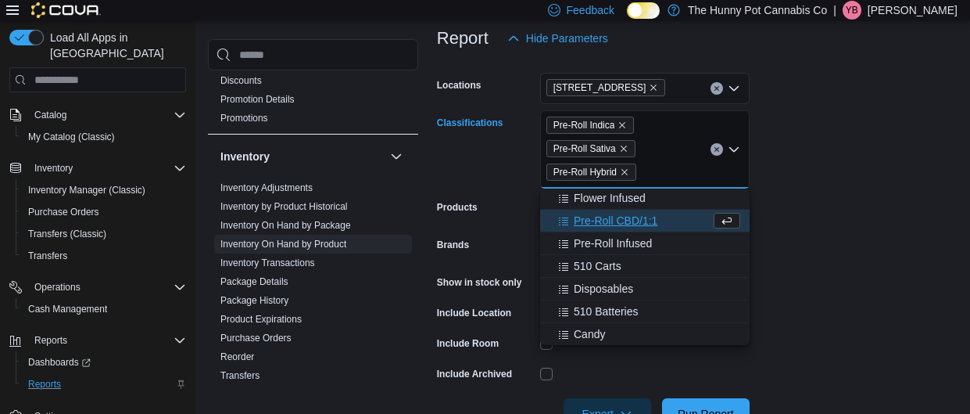
click at [622, 214] on span "Pre-Roll CBD/1:1" at bounding box center [616, 221] width 84 height 16
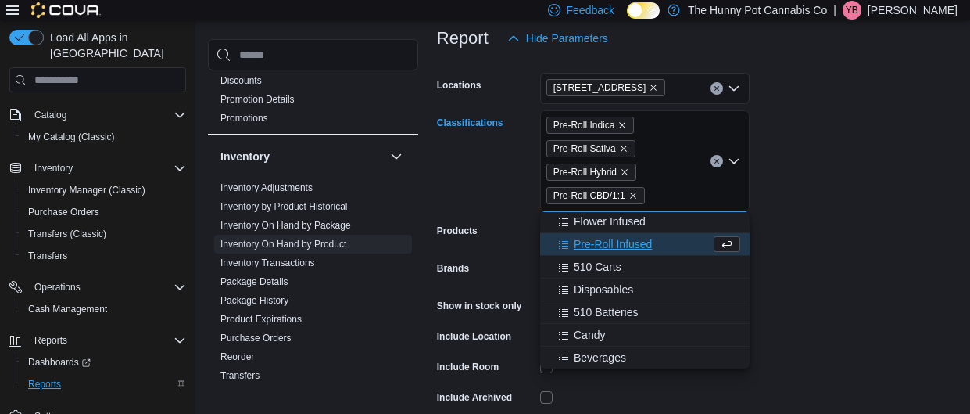
click at [628, 236] on span "Pre-Roll Infused" at bounding box center [613, 244] width 78 height 16
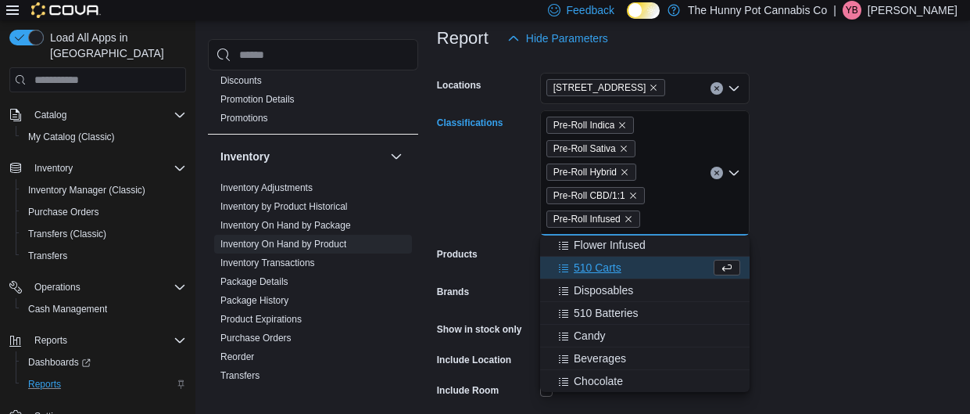
click at [956, 234] on form "Locations [STREET_ADDRESS] Classifications Pre-Roll Indica Pre-Roll Sativa Pre-…" at bounding box center [697, 265] width 521 height 422
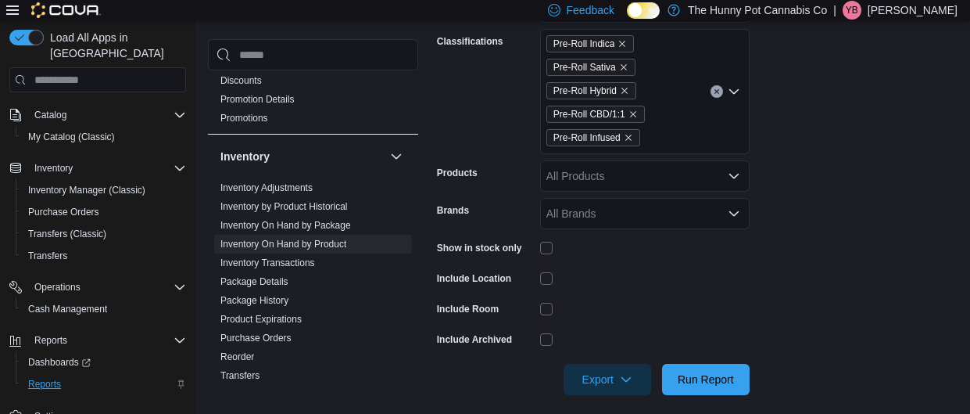
scroll to position [313, 0]
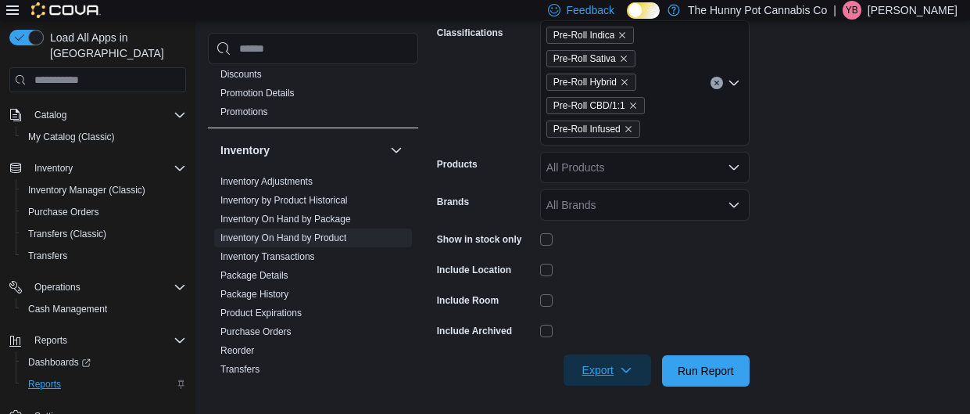
click at [627, 357] on span "Export" at bounding box center [607, 369] width 69 height 31
click at [633, 282] on button "Export to Excel" at bounding box center [609, 275] width 89 height 31
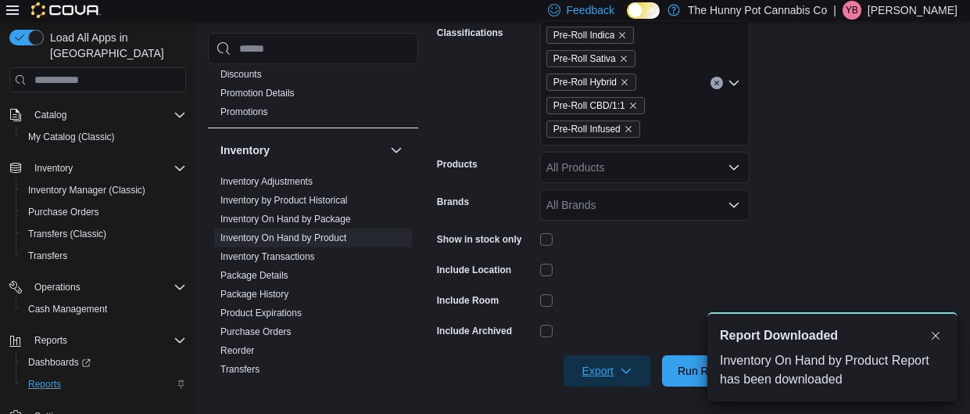
scroll to position [0, 0]
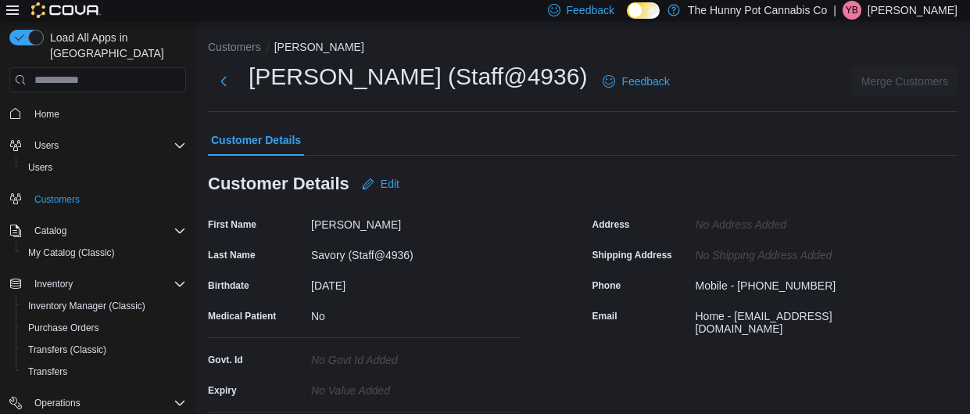
scroll to position [551, 0]
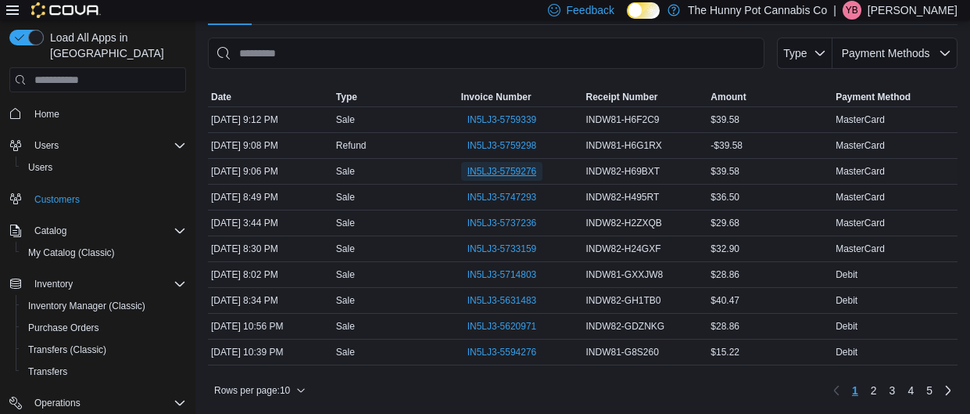
click at [493, 173] on span "IN5LJ3-5759276" at bounding box center [503, 171] width 70 height 13
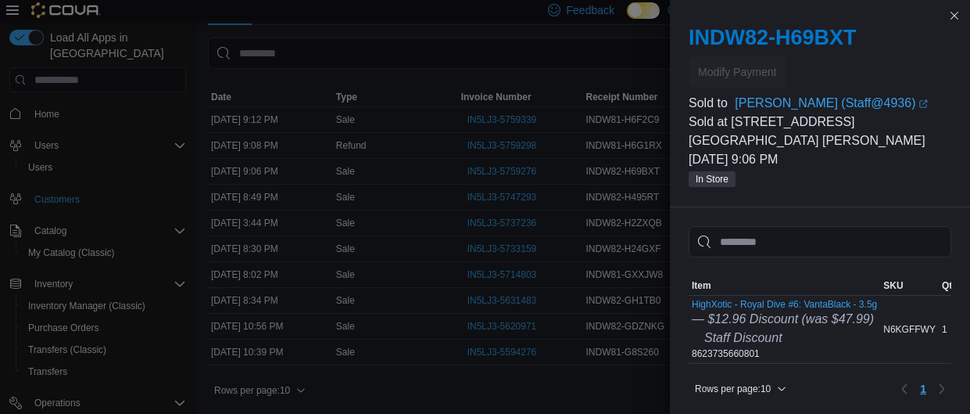
scroll to position [278, 0]
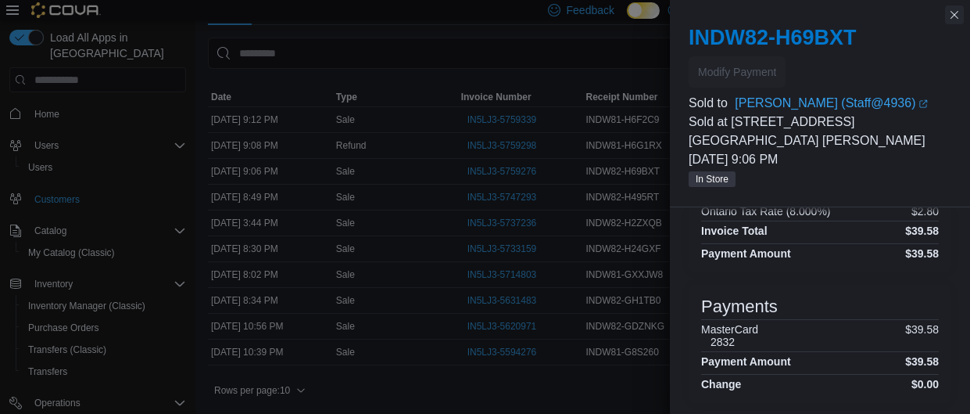
click at [949, 16] on button "Close this dialog" at bounding box center [954, 14] width 19 height 19
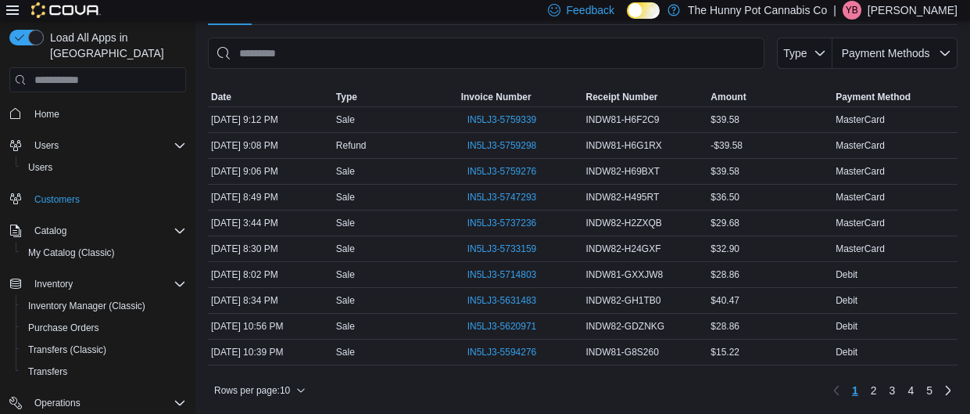
scroll to position [0, 0]
